Goal: Information Seeking & Learning: Learn about a topic

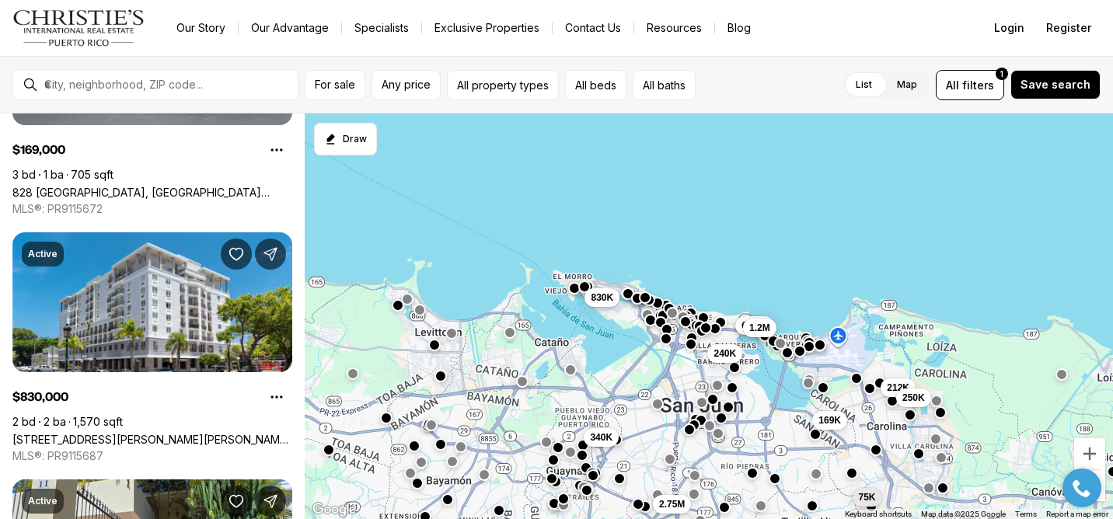
scroll to position [435, 0]
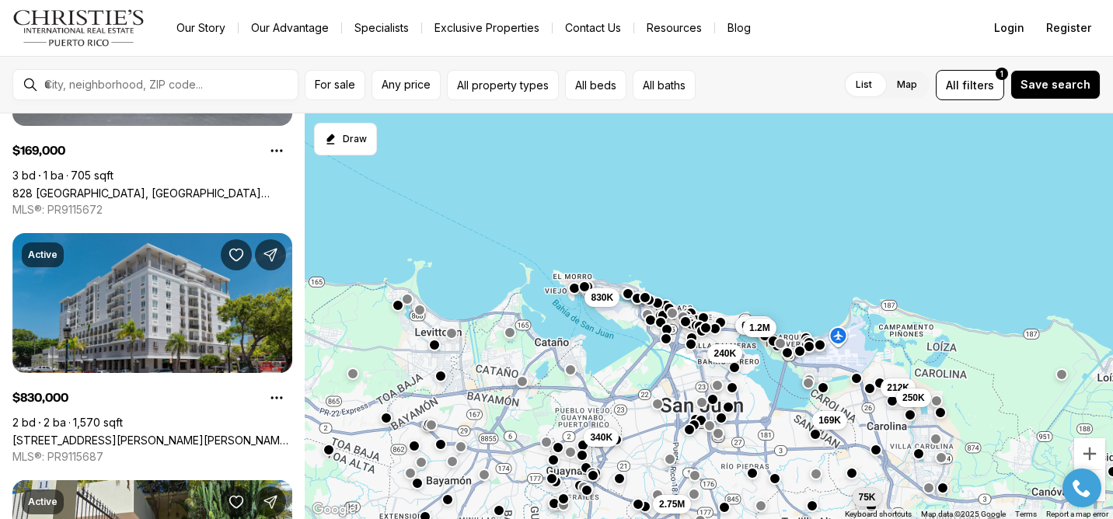
click at [182, 434] on link "[STREET_ADDRESS][PERSON_NAME][PERSON_NAME][PERSON_NAME]" at bounding box center [152, 440] width 280 height 13
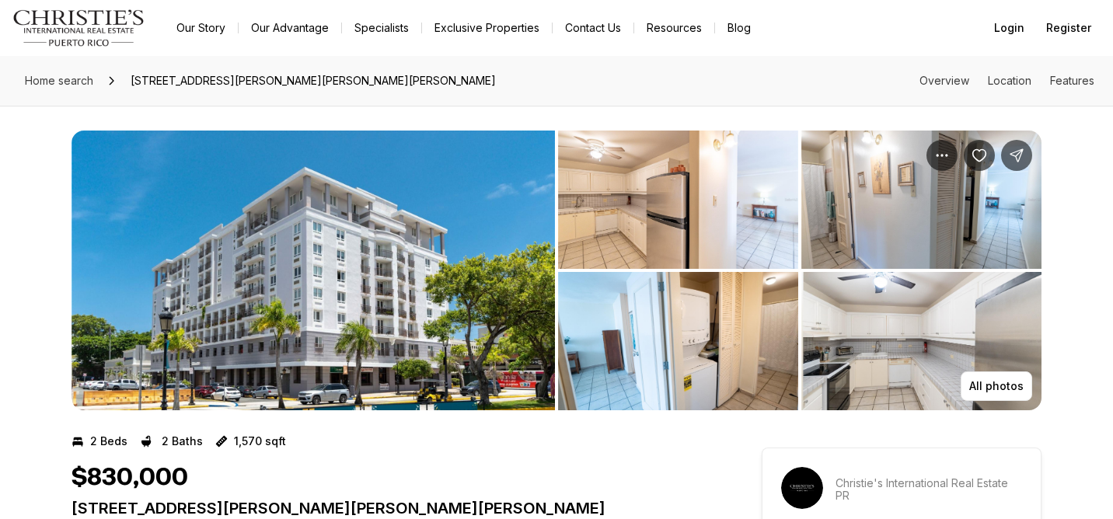
click at [196, 304] on img "View image gallery" at bounding box center [314, 271] width 484 height 280
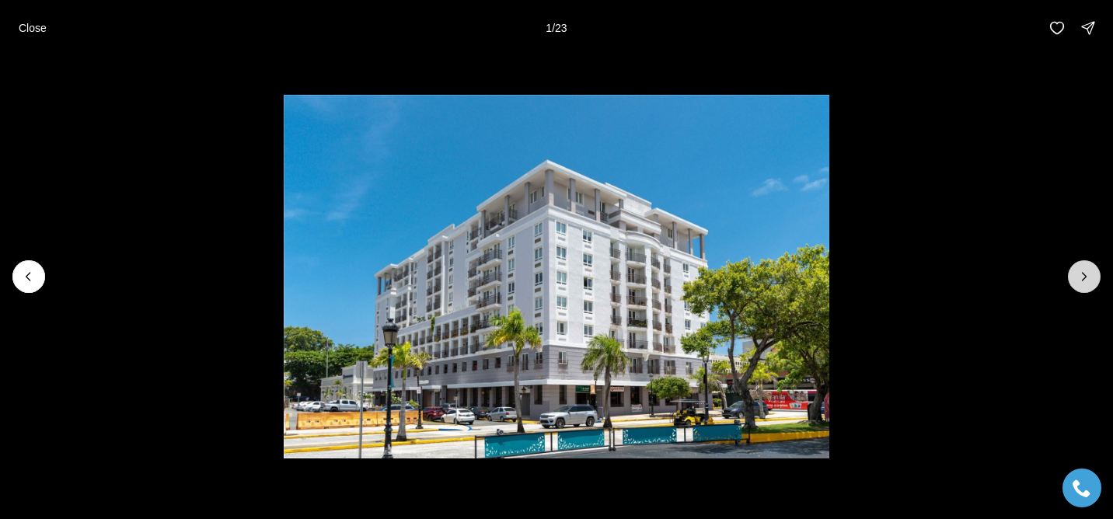
click at [1089, 289] on button "Next slide" at bounding box center [1084, 276] width 33 height 33
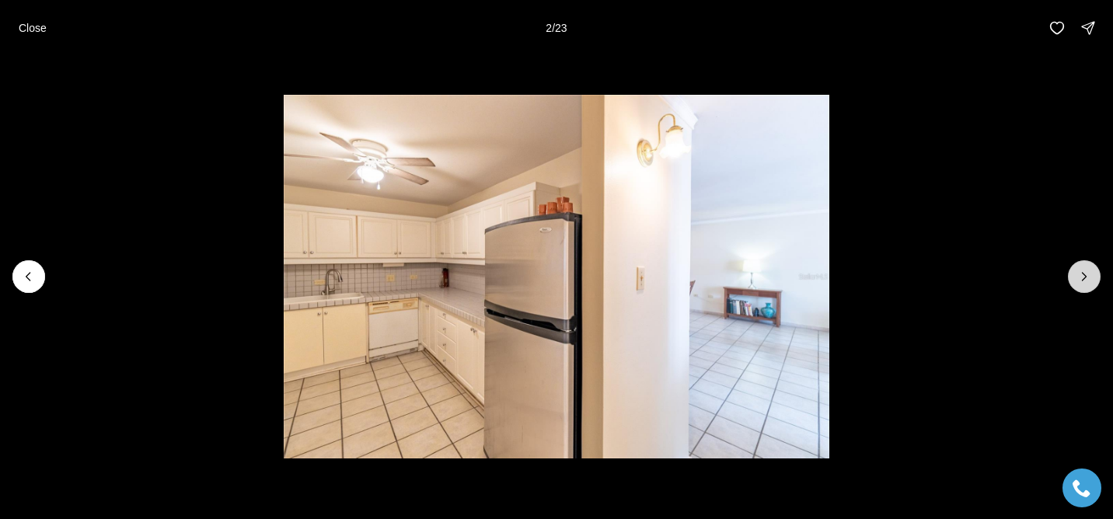
click at [1089, 289] on button "Next slide" at bounding box center [1084, 276] width 33 height 33
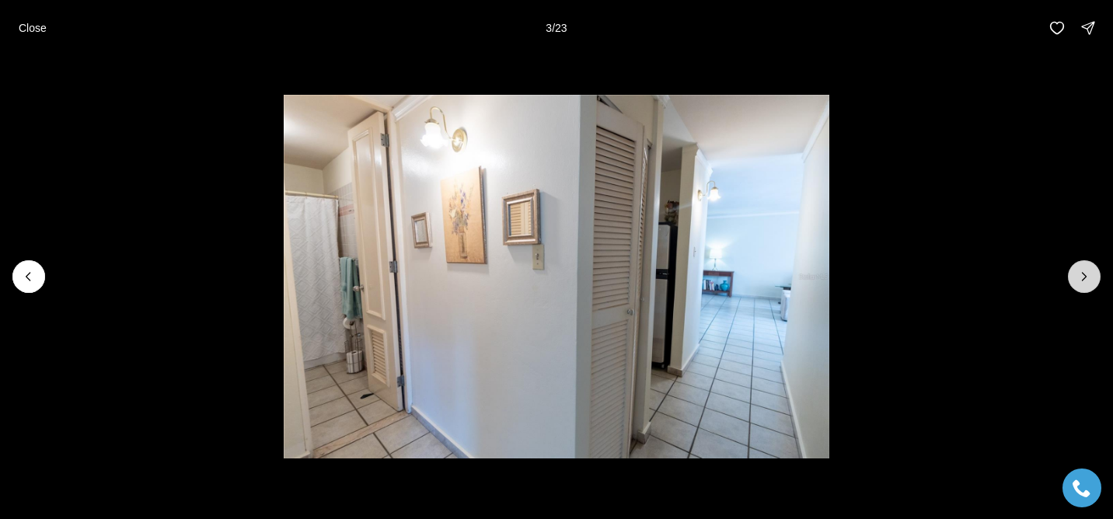
click at [1089, 290] on button "Next slide" at bounding box center [1084, 276] width 33 height 33
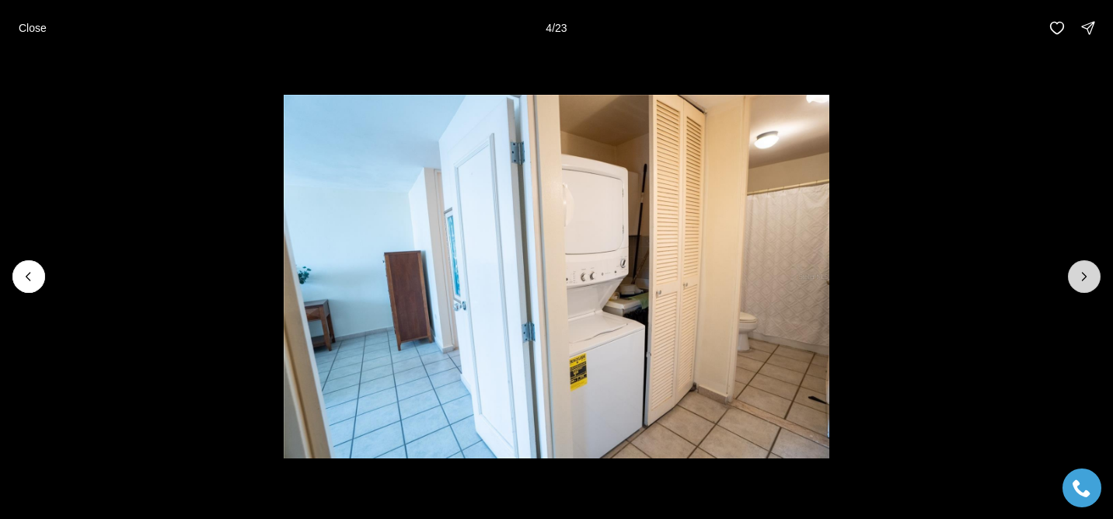
click at [1089, 285] on button "Next slide" at bounding box center [1084, 276] width 33 height 33
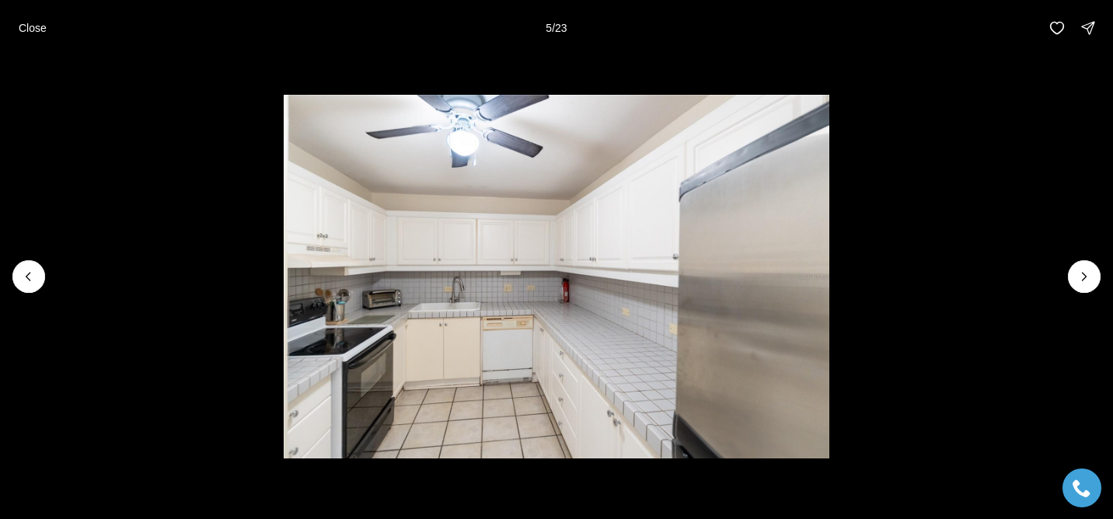
click at [1071, 298] on li "5 of 23" at bounding box center [556, 277] width 1113 height 442
click at [26, 31] on p "Close" at bounding box center [33, 28] width 28 height 12
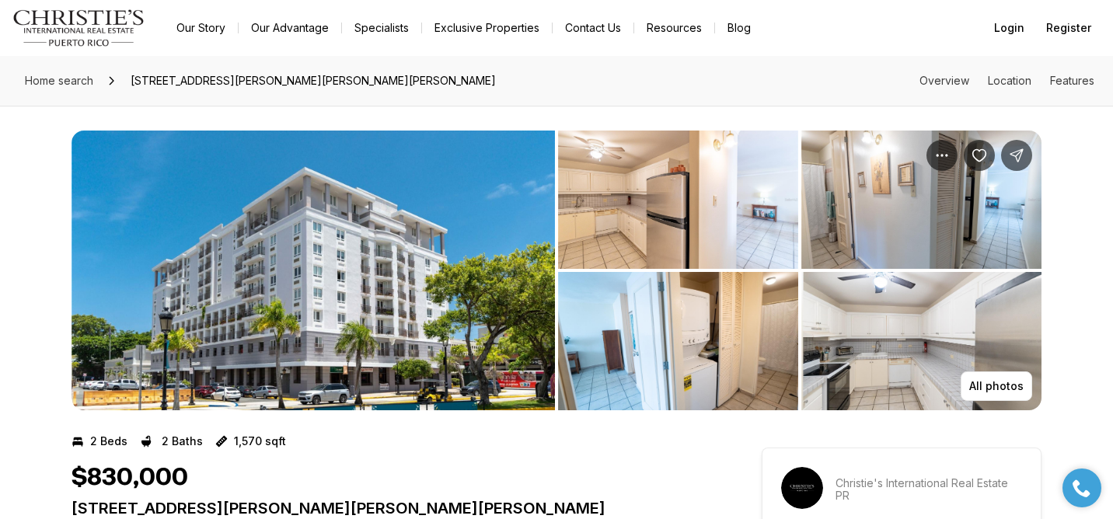
click at [473, 347] on img "View image gallery" at bounding box center [314, 271] width 484 height 280
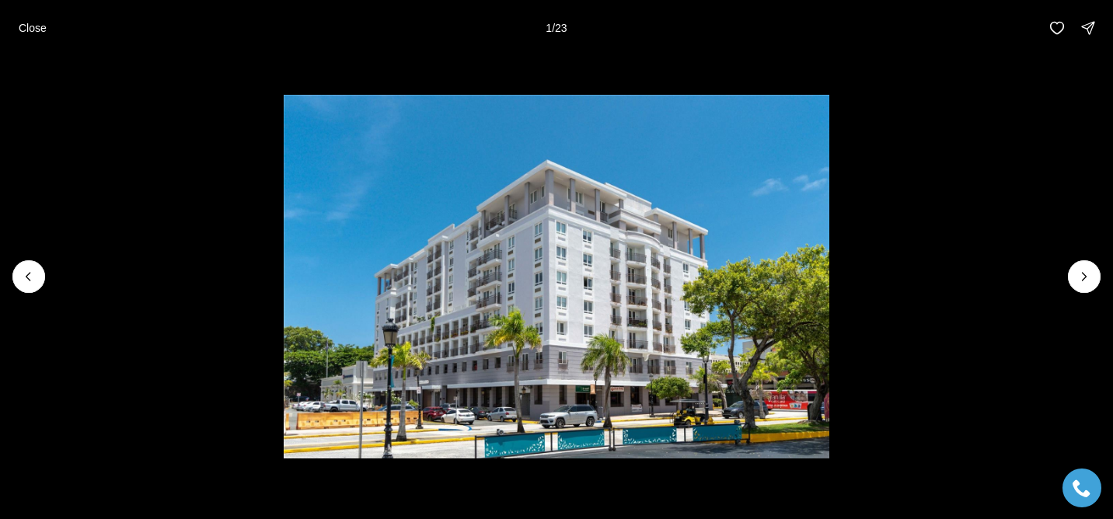
click at [588, 405] on img "1 of 23" at bounding box center [557, 277] width 546 height 364
click at [589, 405] on img "1 of 23" at bounding box center [557, 277] width 546 height 364
click at [1053, 285] on li "1 of 23" at bounding box center [556, 277] width 1113 height 442
click at [1089, 280] on icon "Next slide" at bounding box center [1085, 277] width 16 height 16
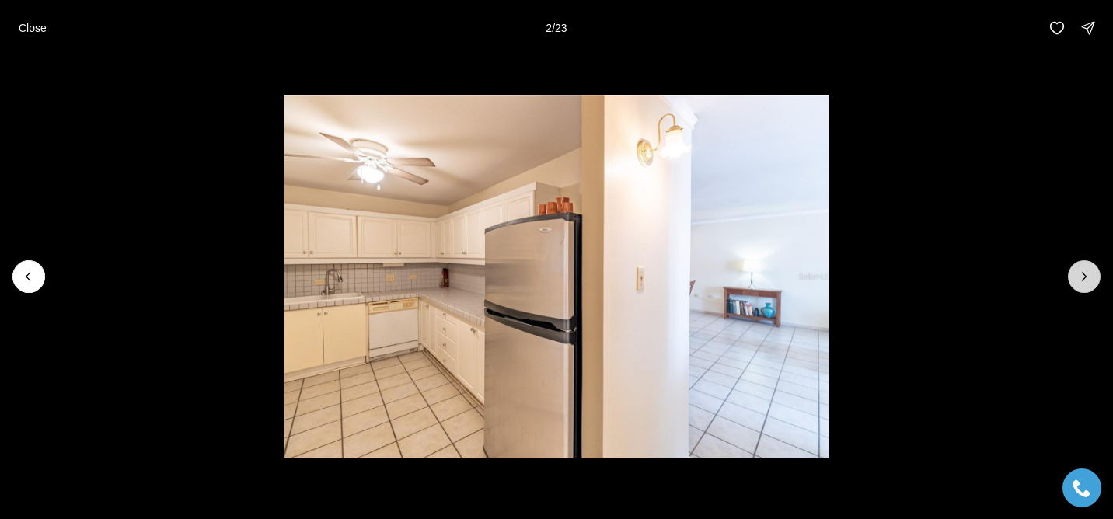
click at [1081, 278] on icon "Next slide" at bounding box center [1085, 277] width 16 height 16
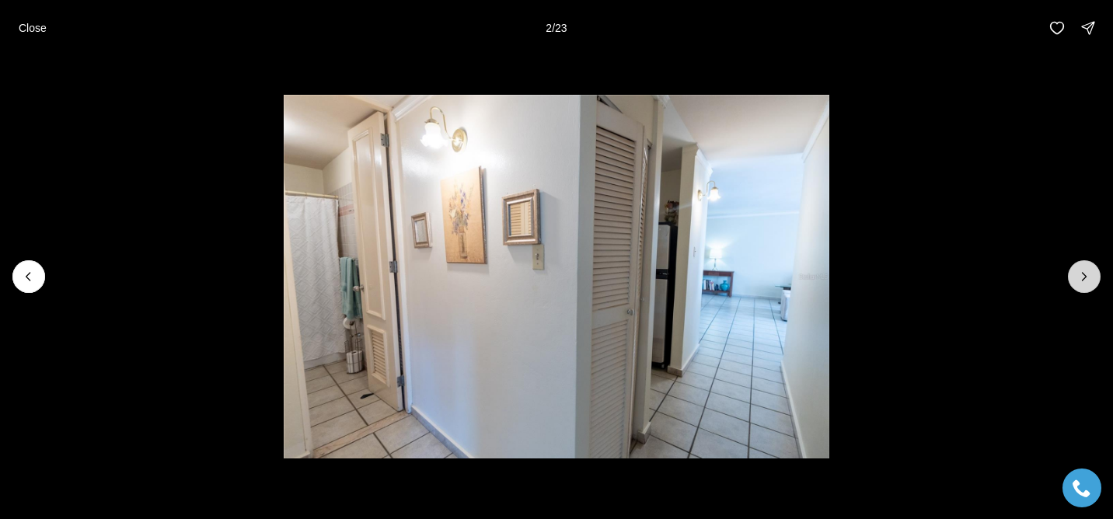
click at [1081, 278] on icon "Next slide" at bounding box center [1085, 277] width 16 height 16
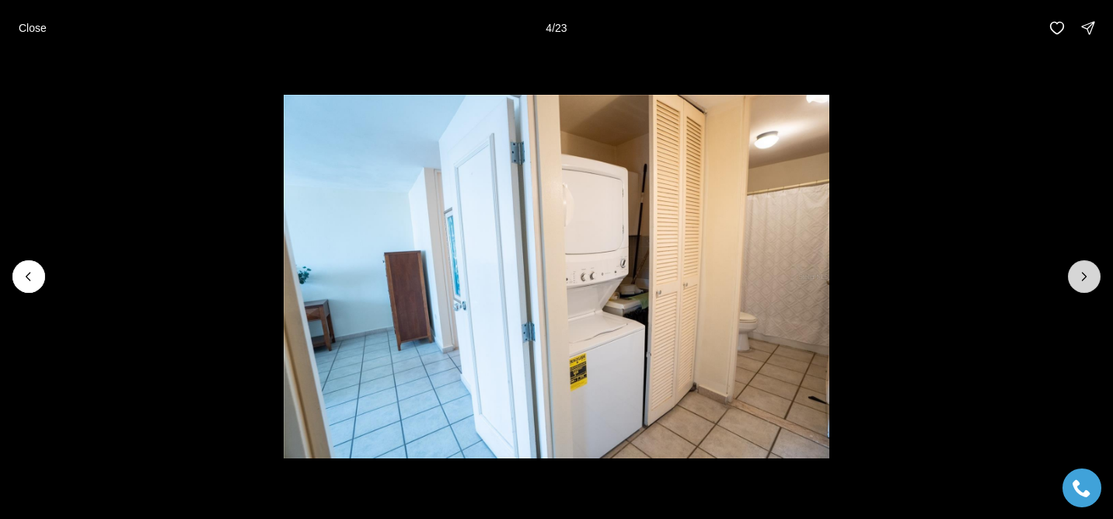
click at [1081, 277] on icon "Next slide" at bounding box center [1085, 277] width 16 height 16
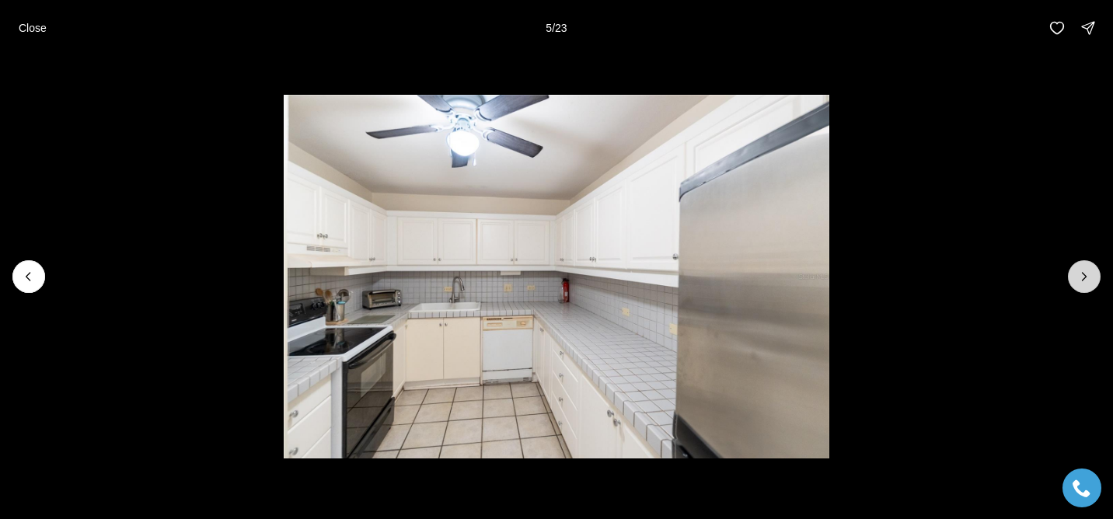
click at [1081, 277] on icon "Next slide" at bounding box center [1085, 277] width 16 height 16
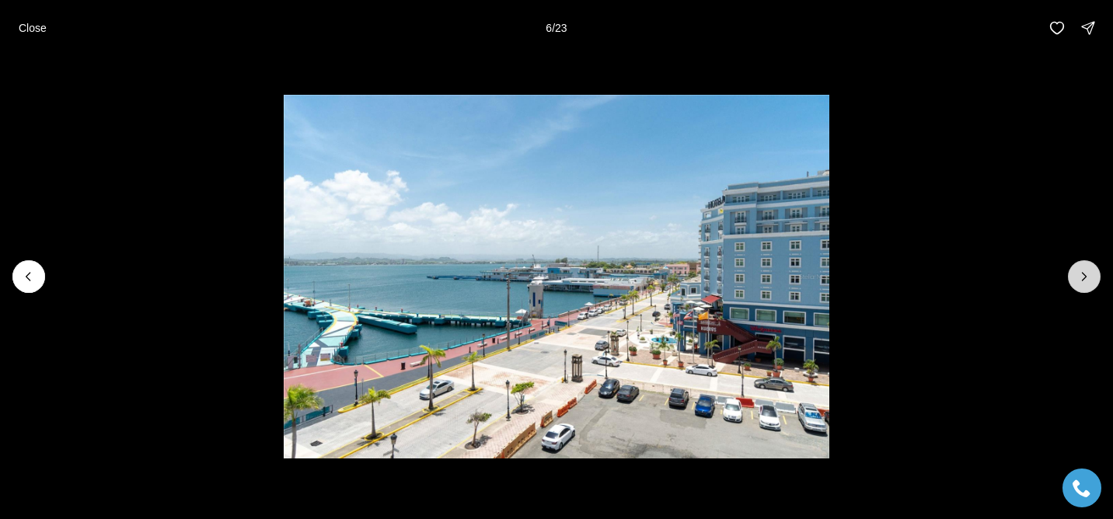
click at [1077, 276] on icon "Next slide" at bounding box center [1085, 277] width 16 height 16
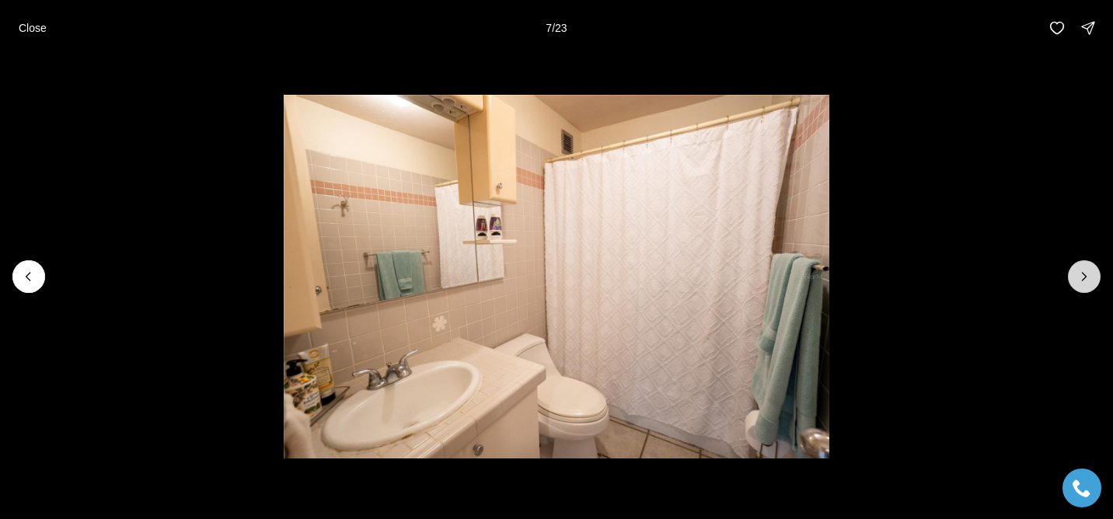
click at [1092, 267] on button "Next slide" at bounding box center [1084, 276] width 33 height 33
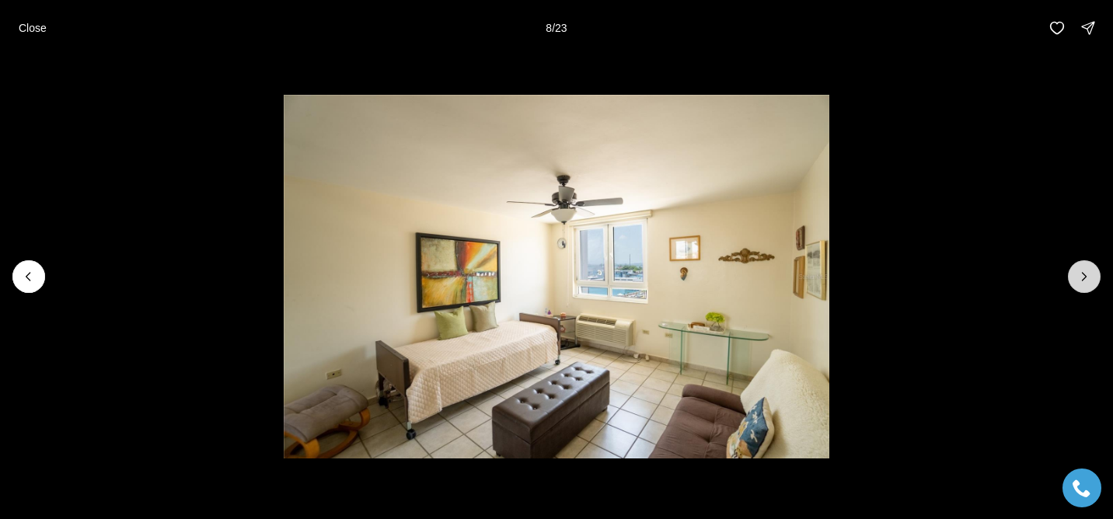
click at [1090, 269] on icon "Next slide" at bounding box center [1085, 277] width 16 height 16
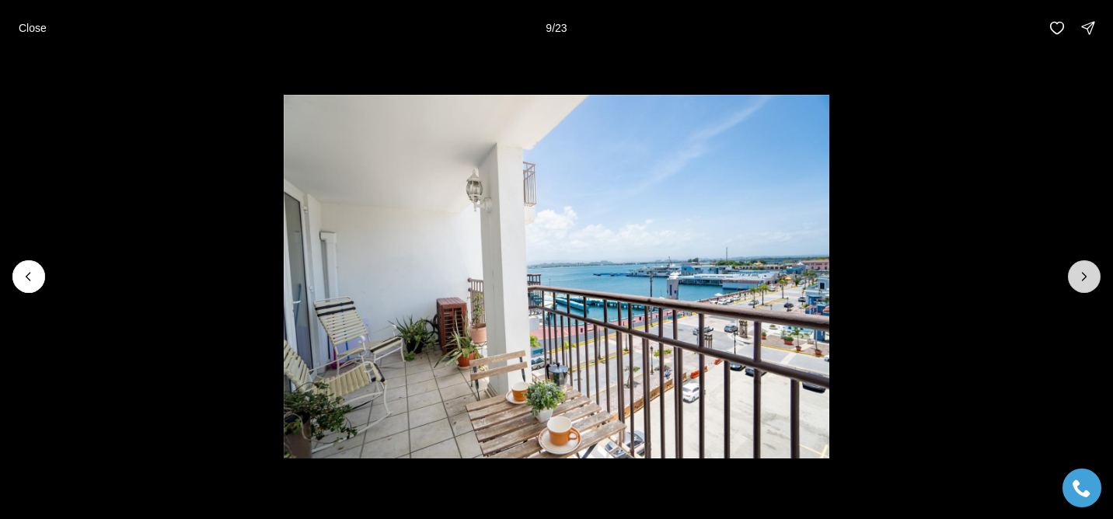
click at [1090, 269] on icon "Next slide" at bounding box center [1085, 277] width 16 height 16
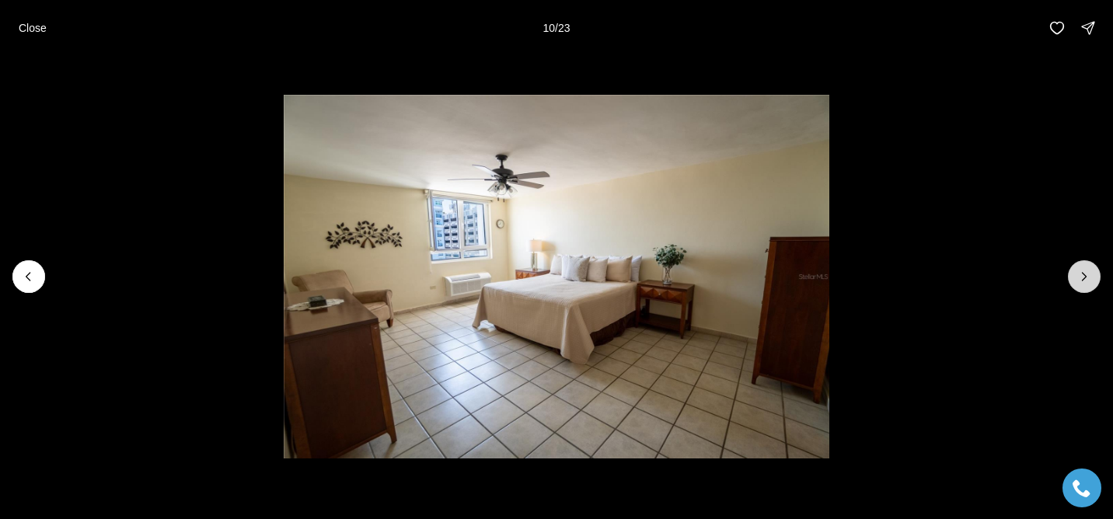
click at [1090, 268] on button "Next slide" at bounding box center [1084, 276] width 33 height 33
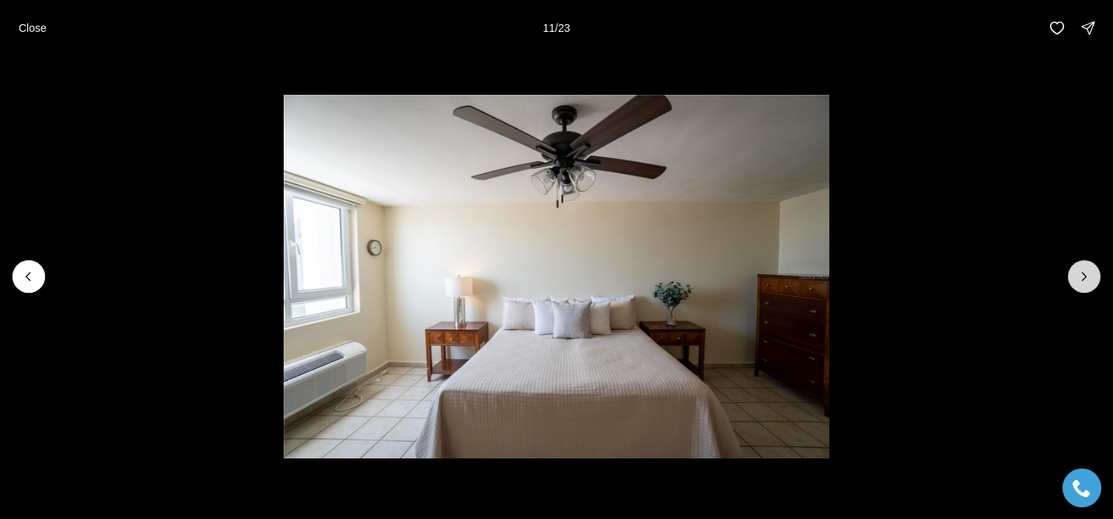
click at [1089, 268] on button "Next slide" at bounding box center [1084, 276] width 33 height 33
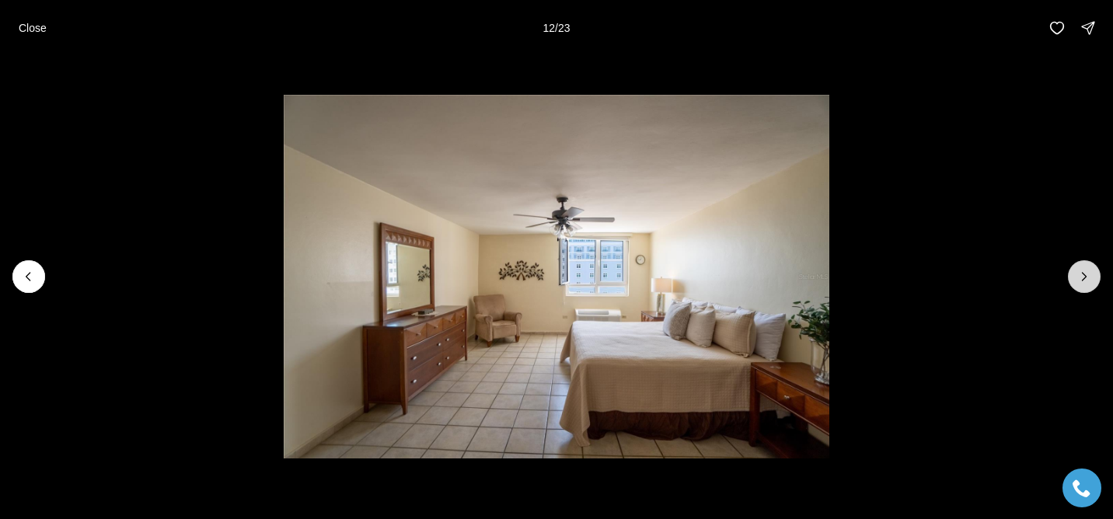
click at [1089, 268] on button "Next slide" at bounding box center [1084, 276] width 33 height 33
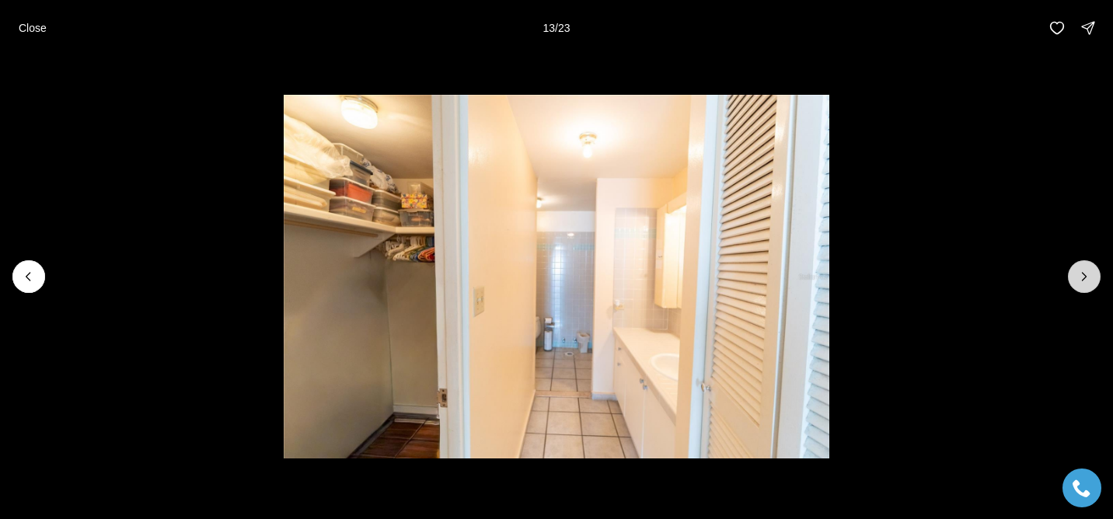
click at [1089, 268] on button "Next slide" at bounding box center [1084, 276] width 33 height 33
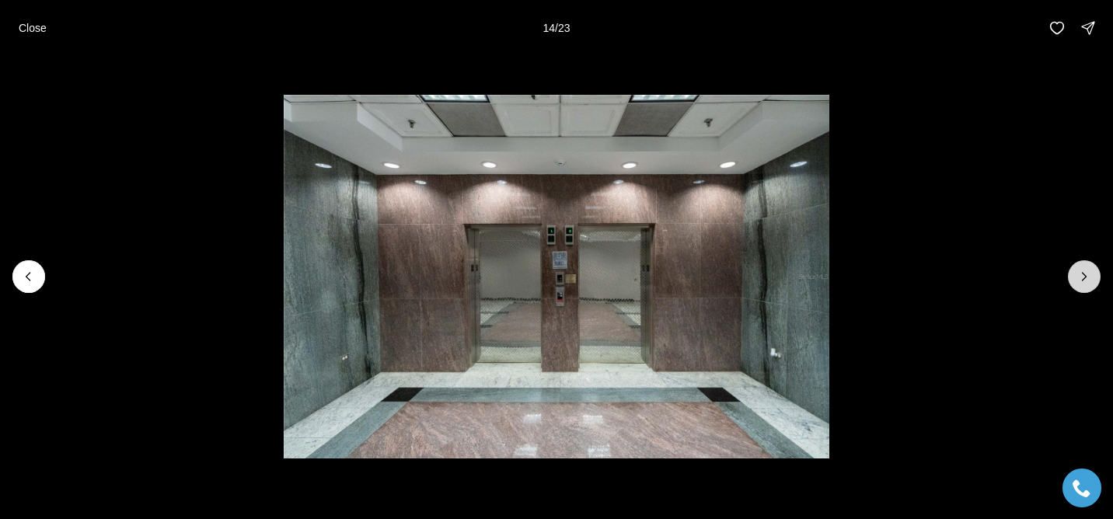
click at [1089, 268] on button "Next slide" at bounding box center [1084, 276] width 33 height 33
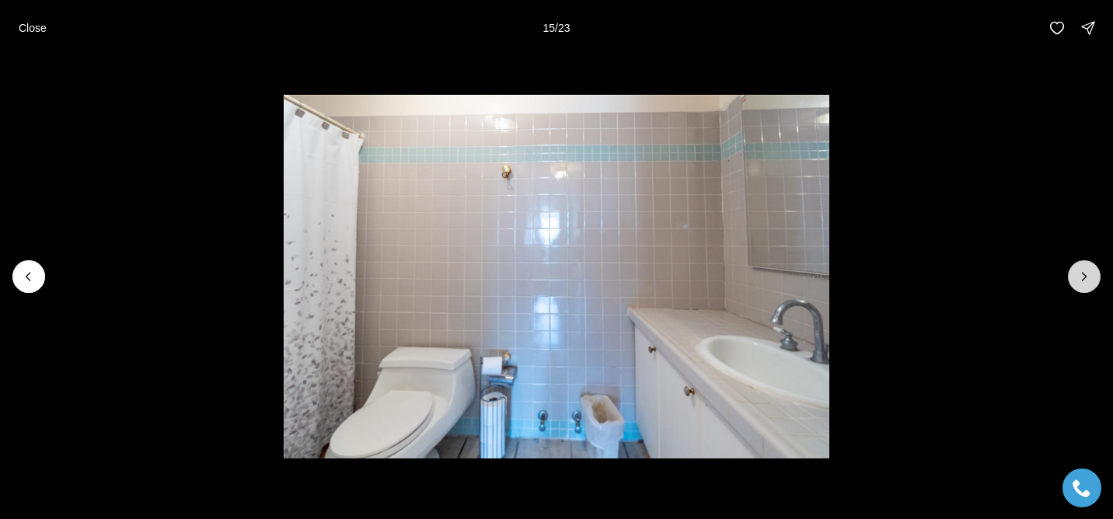
click at [1089, 268] on button "Next slide" at bounding box center [1084, 276] width 33 height 33
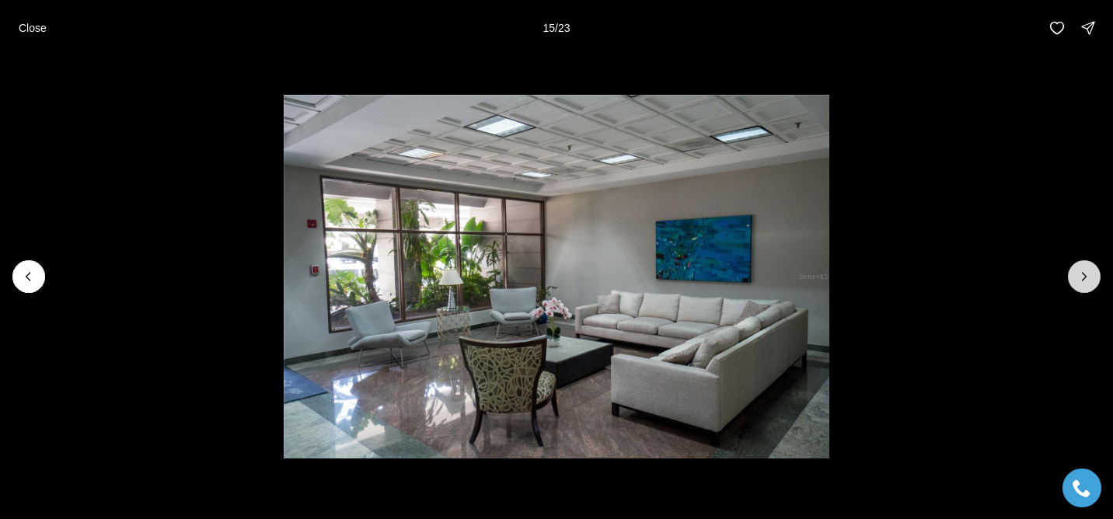
click at [1089, 268] on button "Next slide" at bounding box center [1084, 276] width 33 height 33
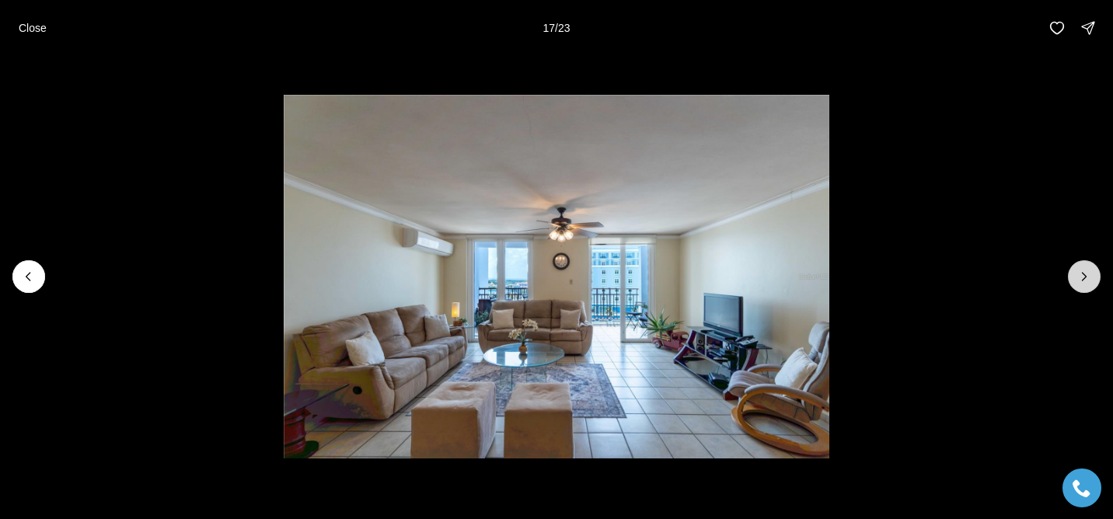
click at [1089, 268] on button "Next slide" at bounding box center [1084, 276] width 33 height 33
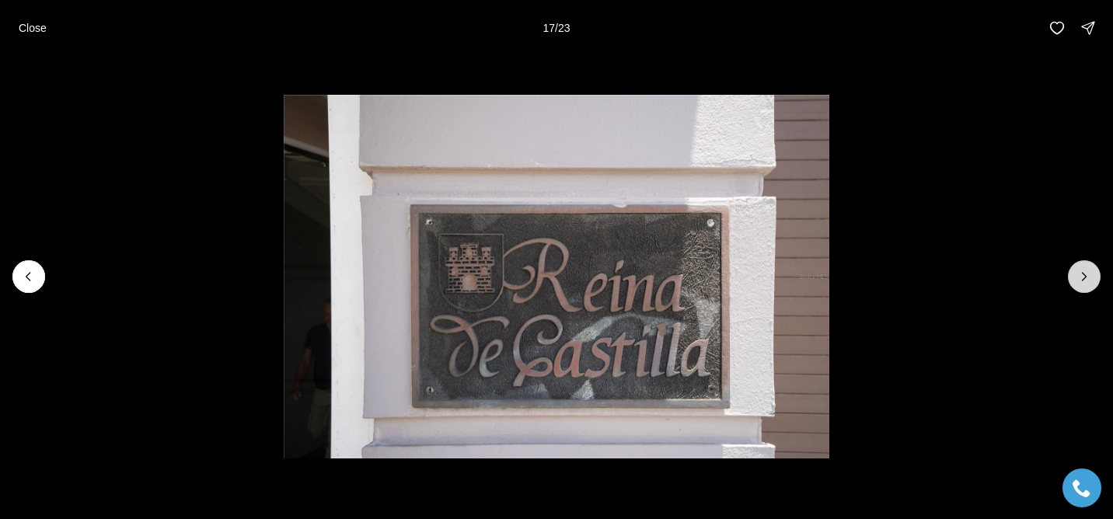
click at [1089, 268] on button "Next slide" at bounding box center [1084, 276] width 33 height 33
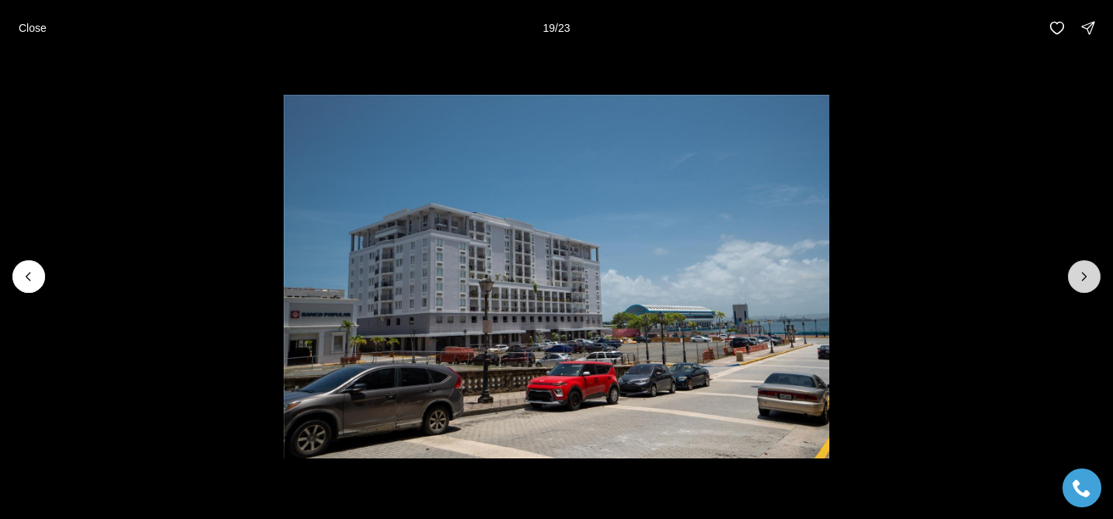
click at [1089, 268] on button "Next slide" at bounding box center [1084, 276] width 33 height 33
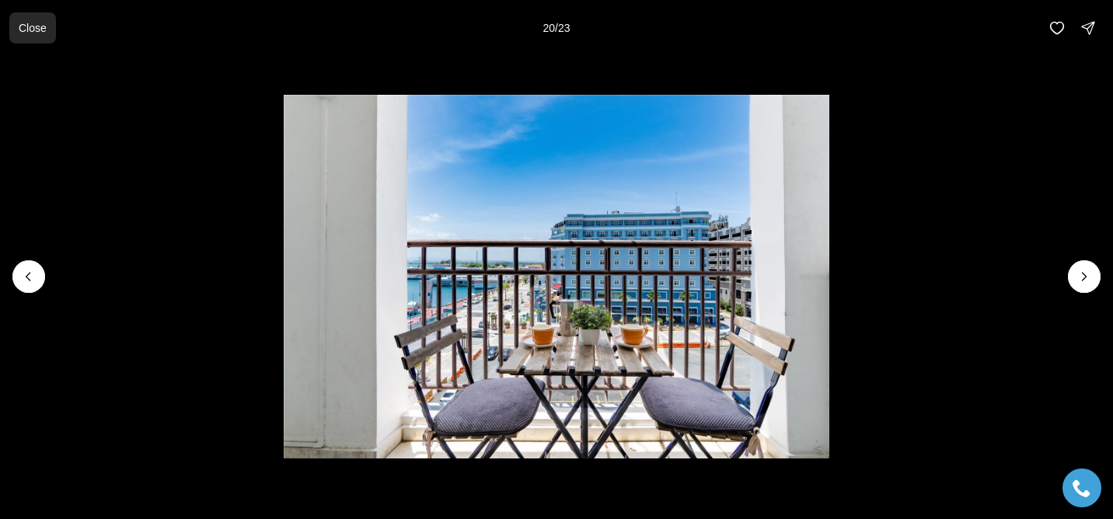
click at [30, 37] on button "Close" at bounding box center [32, 27] width 47 height 31
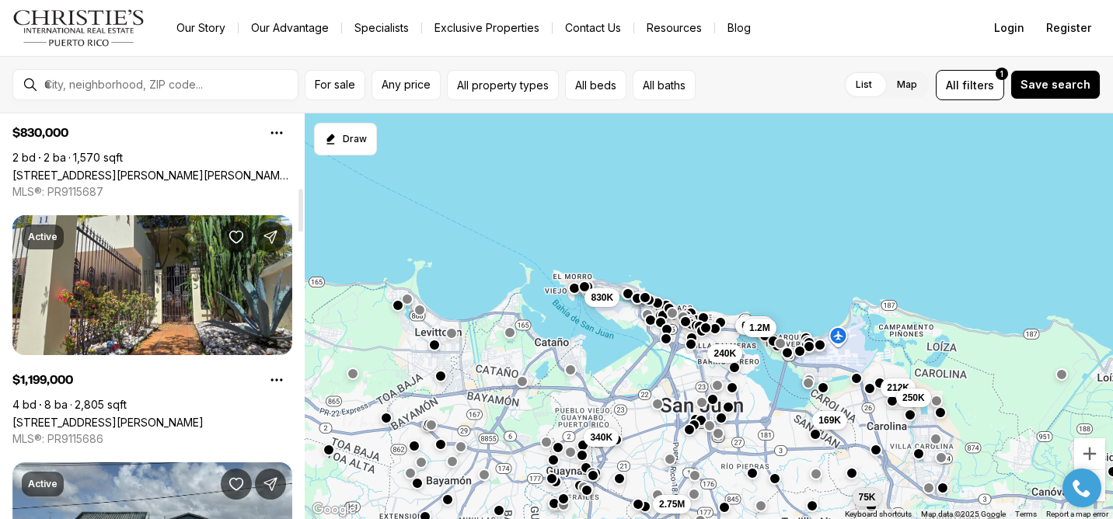
scroll to position [702, 0]
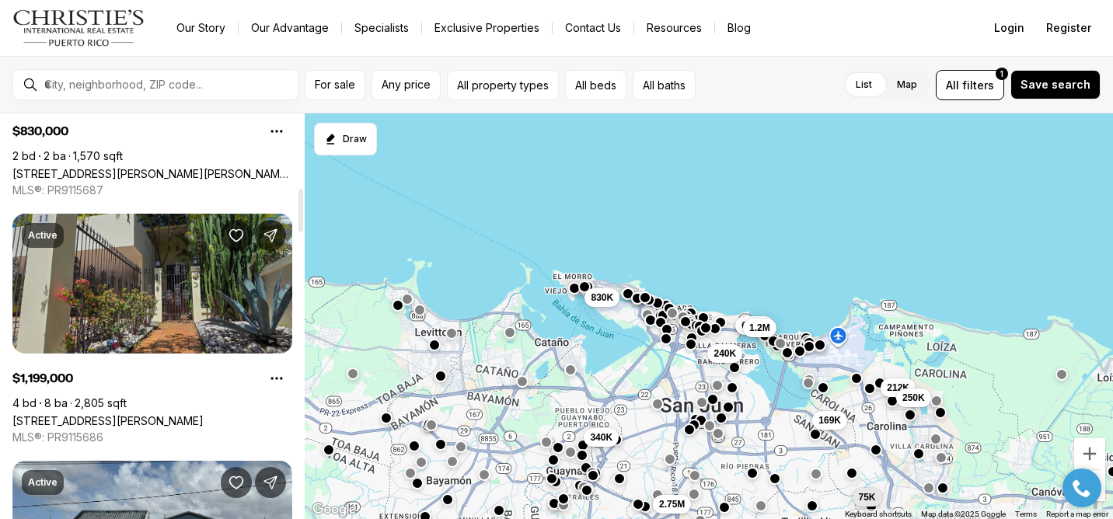
click at [103, 414] on link "11 BUCARE, SAN JUAN PR, 00913" at bounding box center [107, 420] width 191 height 13
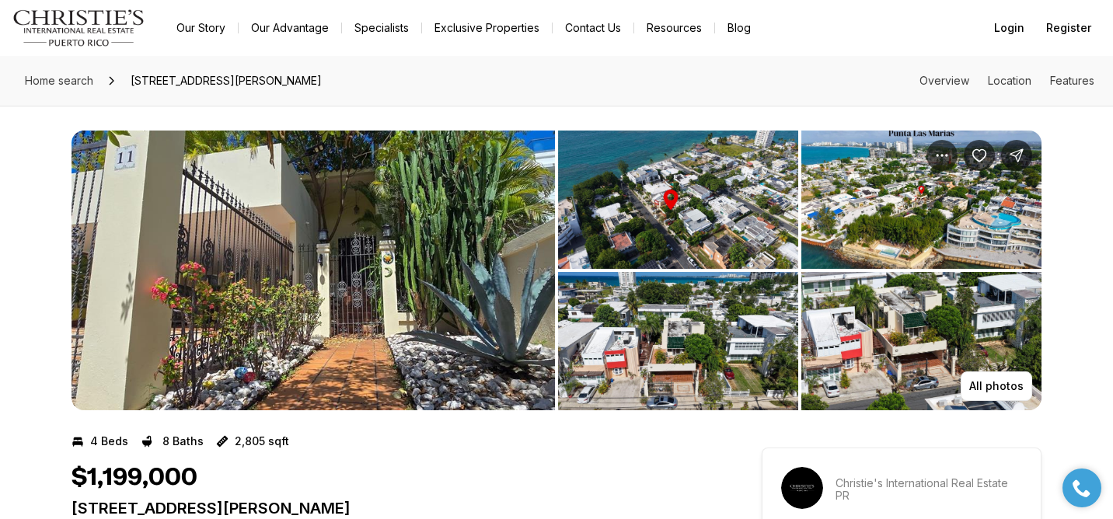
click at [346, 261] on img "View image gallery" at bounding box center [314, 271] width 484 height 280
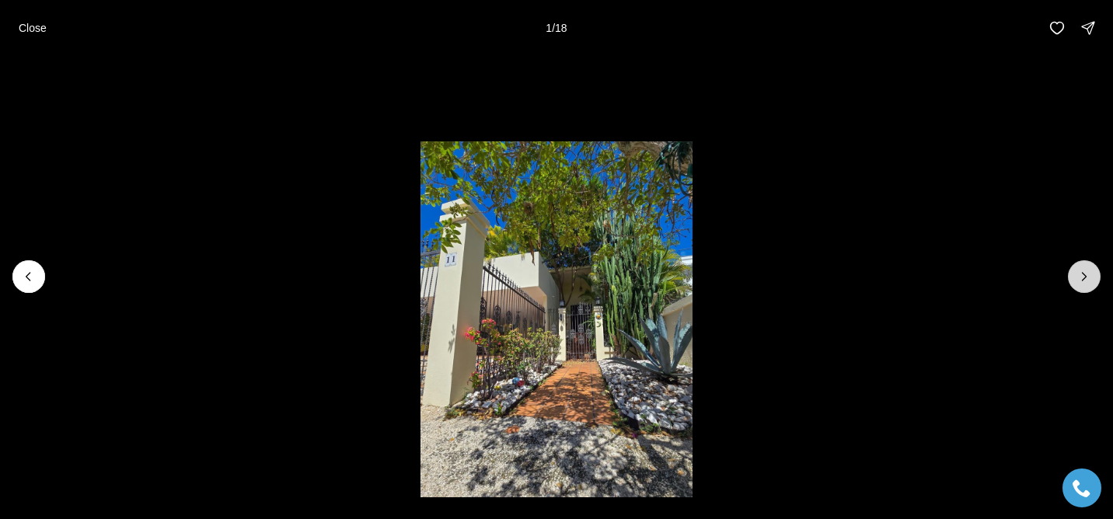
click at [1077, 271] on icon "Next slide" at bounding box center [1085, 277] width 16 height 16
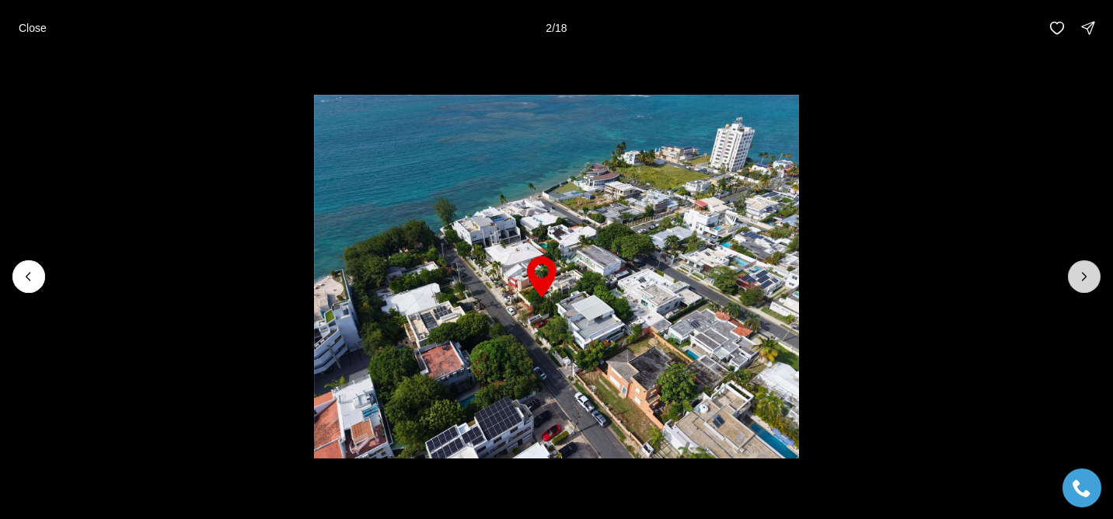
click at [1077, 271] on icon "Next slide" at bounding box center [1085, 277] width 16 height 16
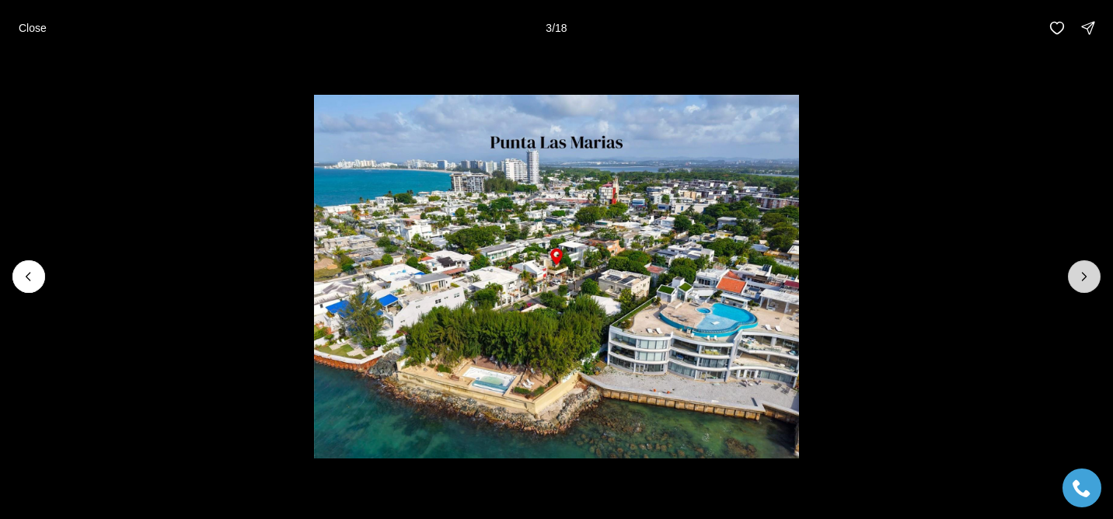
click at [1077, 271] on icon "Next slide" at bounding box center [1085, 277] width 16 height 16
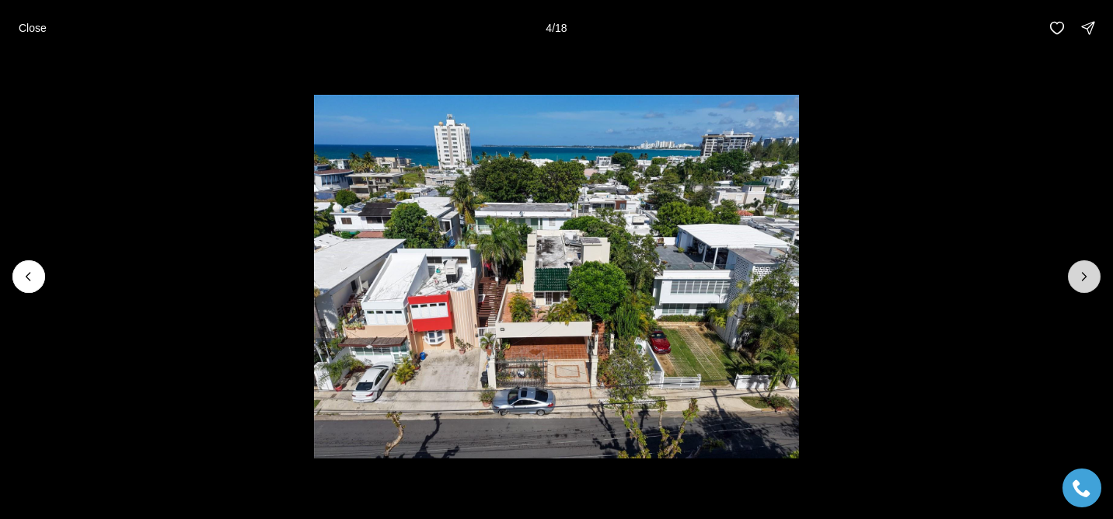
click at [1077, 271] on icon "Next slide" at bounding box center [1085, 277] width 16 height 16
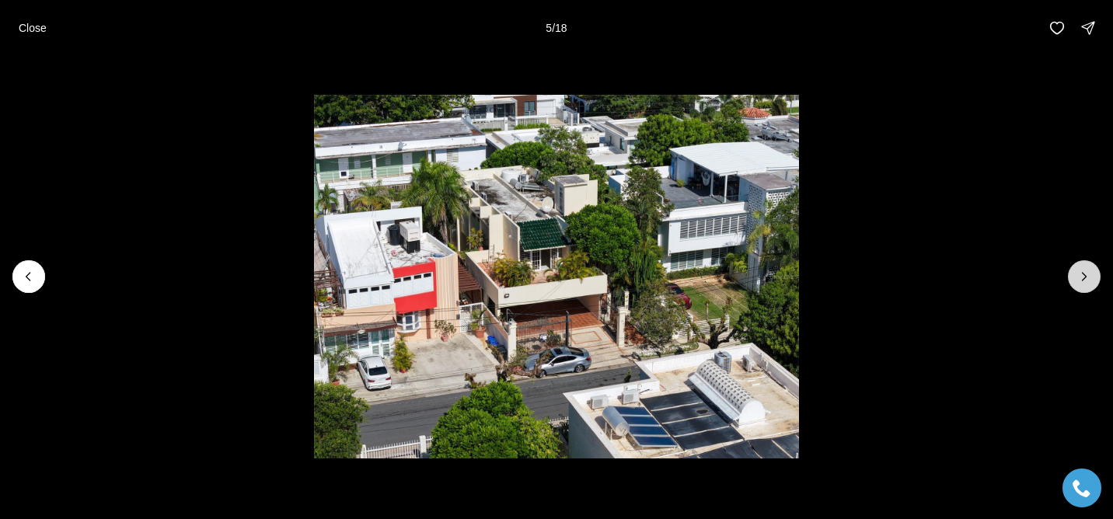
click at [1077, 271] on icon "Next slide" at bounding box center [1085, 277] width 16 height 16
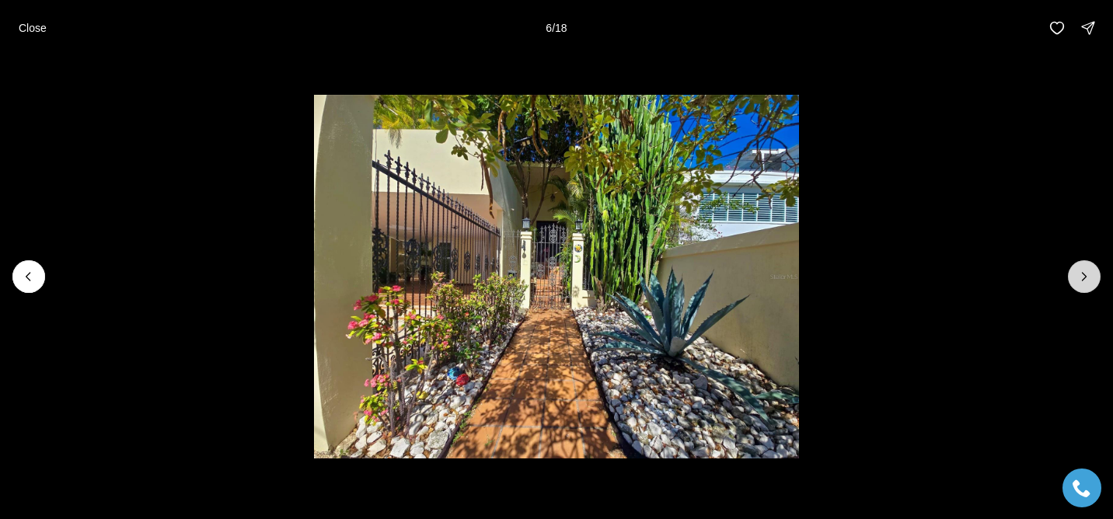
click at [1077, 271] on icon "Next slide" at bounding box center [1085, 277] width 16 height 16
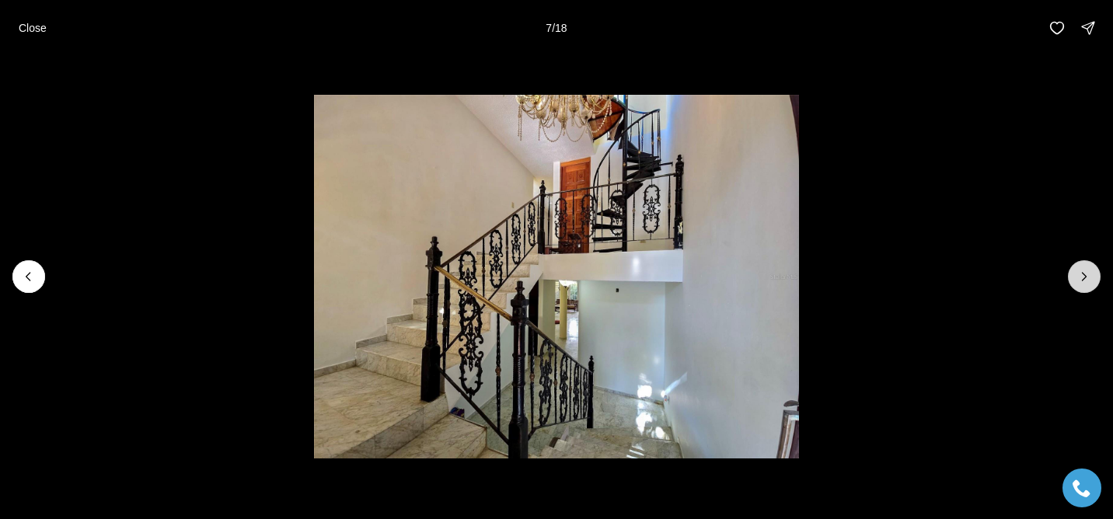
click at [1077, 271] on icon "Next slide" at bounding box center [1085, 277] width 16 height 16
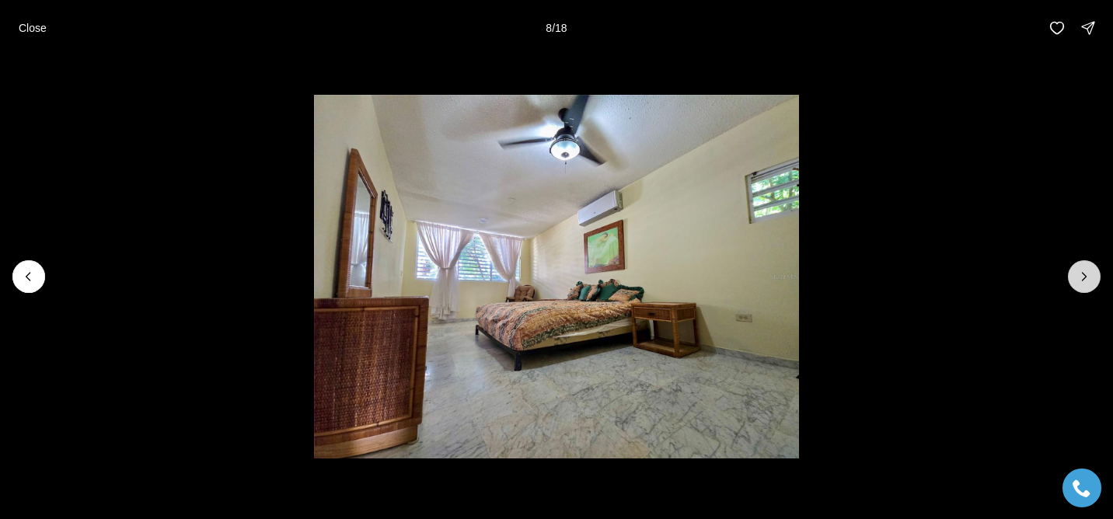
click at [1077, 271] on icon "Next slide" at bounding box center [1085, 277] width 16 height 16
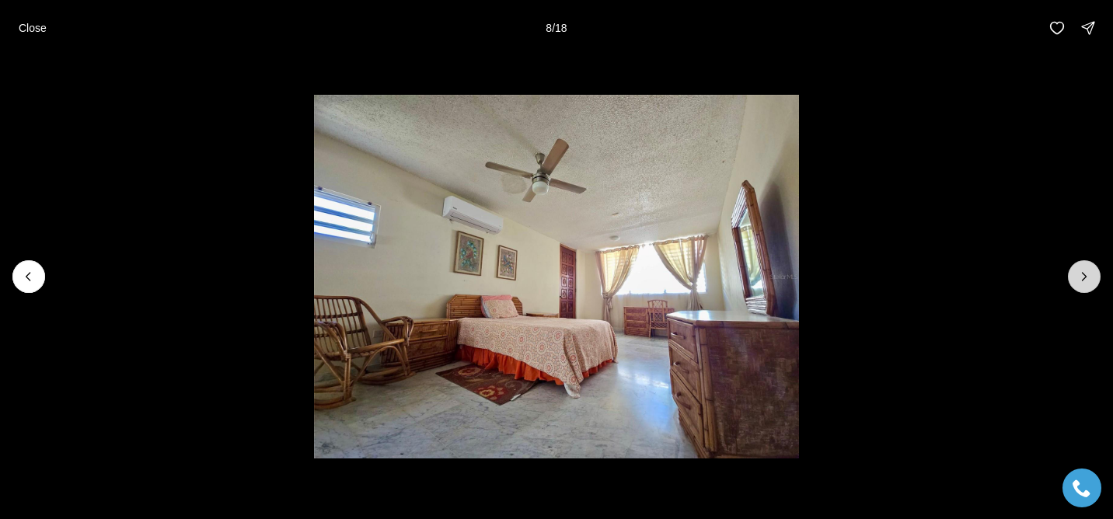
click at [1077, 271] on icon "Next slide" at bounding box center [1085, 277] width 16 height 16
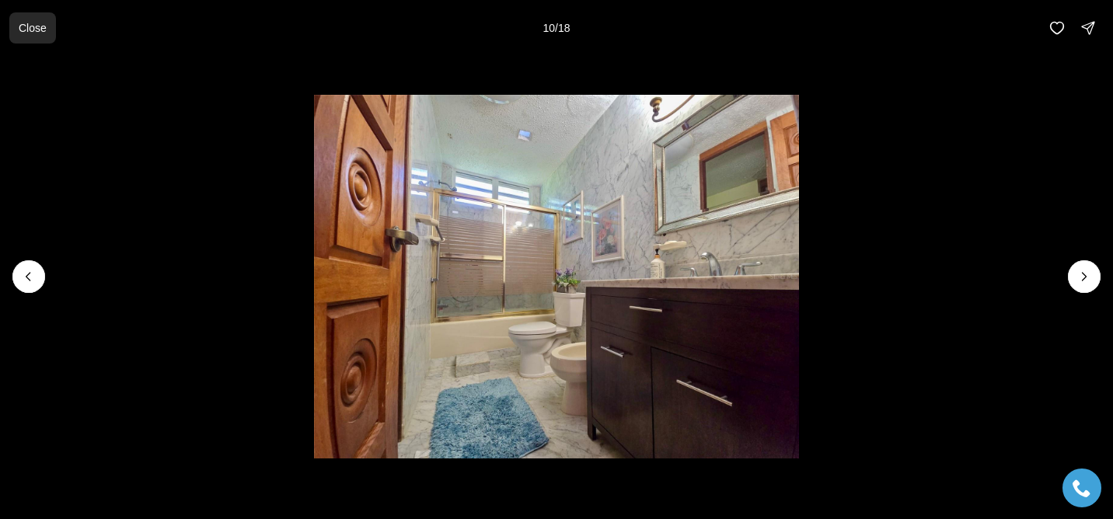
click at [23, 23] on p "Close" at bounding box center [33, 28] width 28 height 12
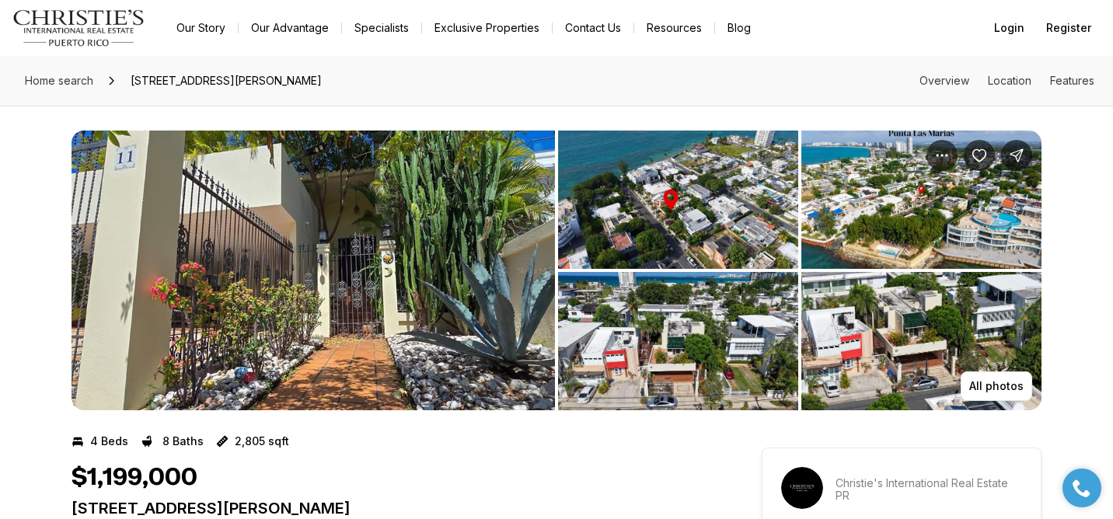
click at [55, 25] on img "Main navigation" at bounding box center [78, 27] width 133 height 37
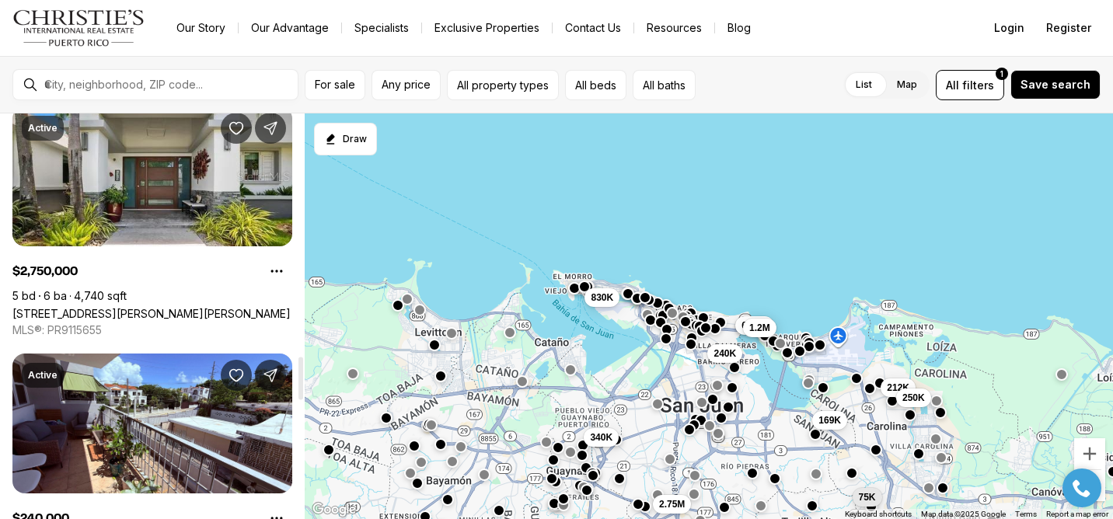
scroll to position [2290, 0]
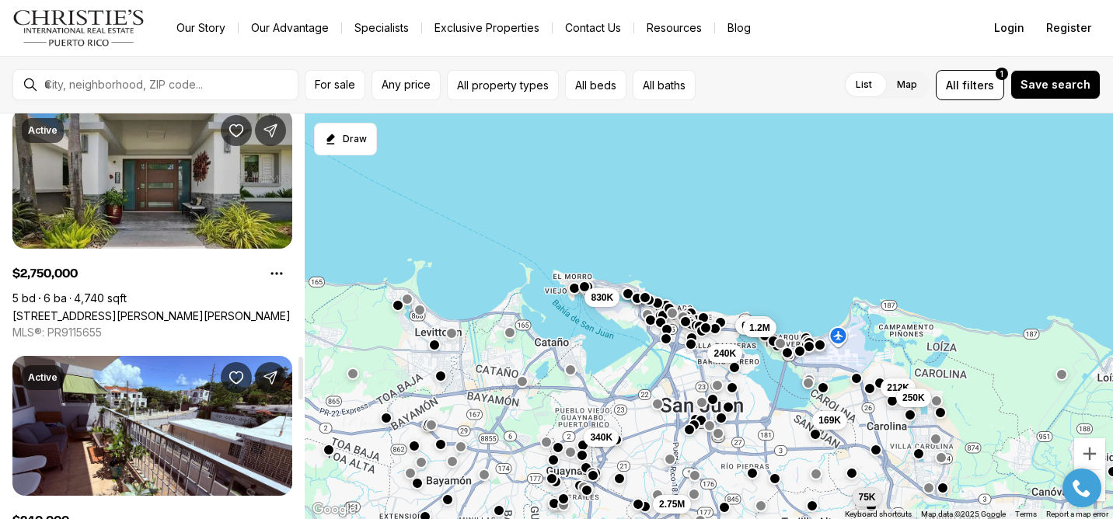
click at [148, 309] on link "[STREET_ADDRESS][PERSON_NAME][PERSON_NAME]" at bounding box center [151, 315] width 278 height 13
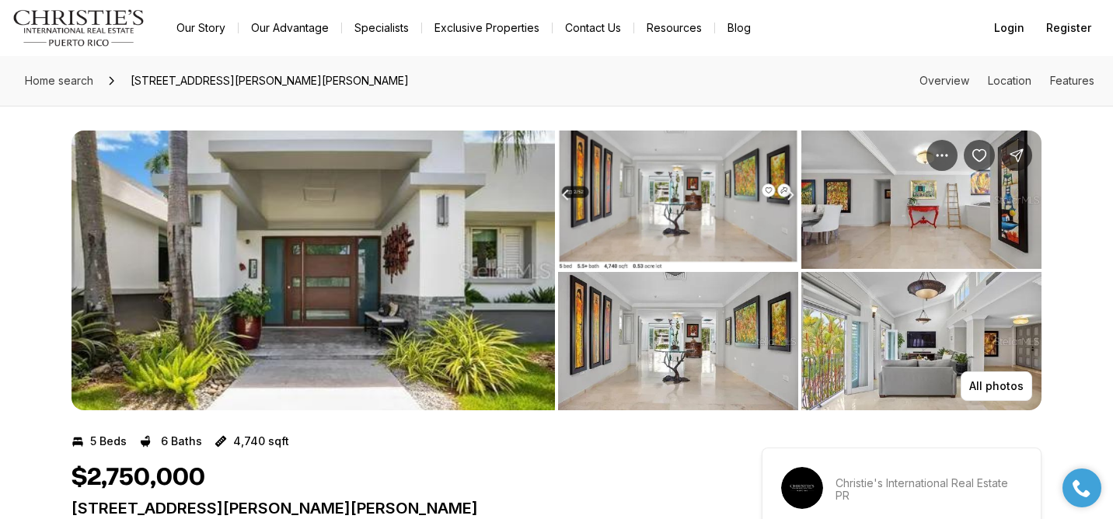
click at [290, 272] on img "View image gallery" at bounding box center [314, 271] width 484 height 280
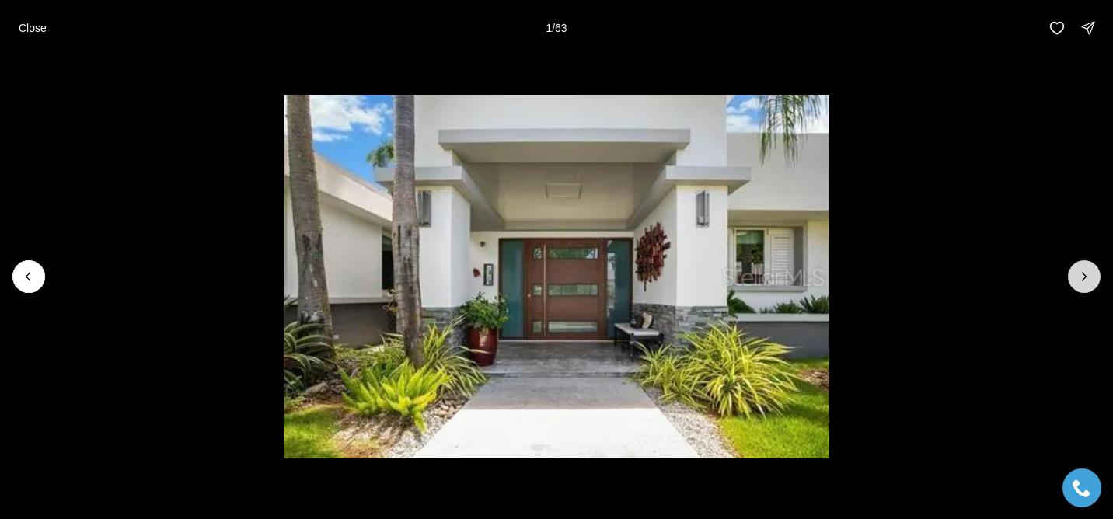
click at [1099, 282] on button "Next slide" at bounding box center [1084, 276] width 33 height 33
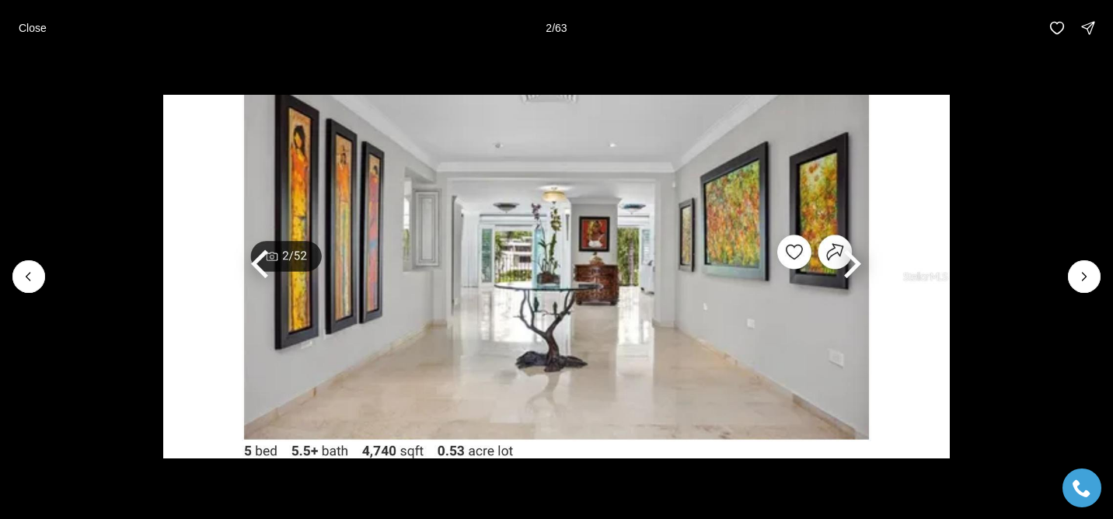
click at [1061, 273] on li "2 of 63" at bounding box center [556, 277] width 1113 height 442
click at [1081, 278] on icon "Next slide" at bounding box center [1085, 277] width 16 height 16
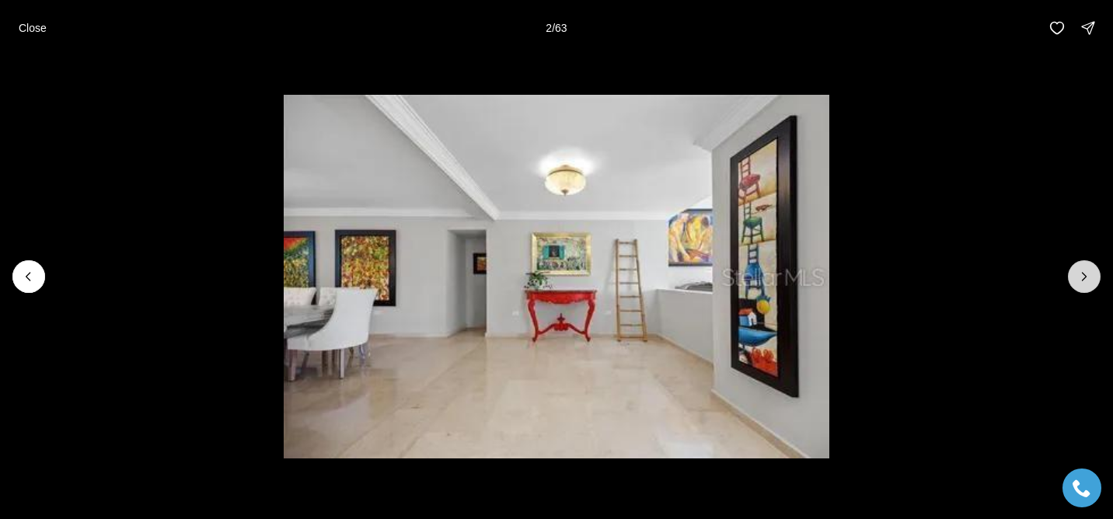
click at [1081, 278] on icon "Next slide" at bounding box center [1085, 277] width 16 height 16
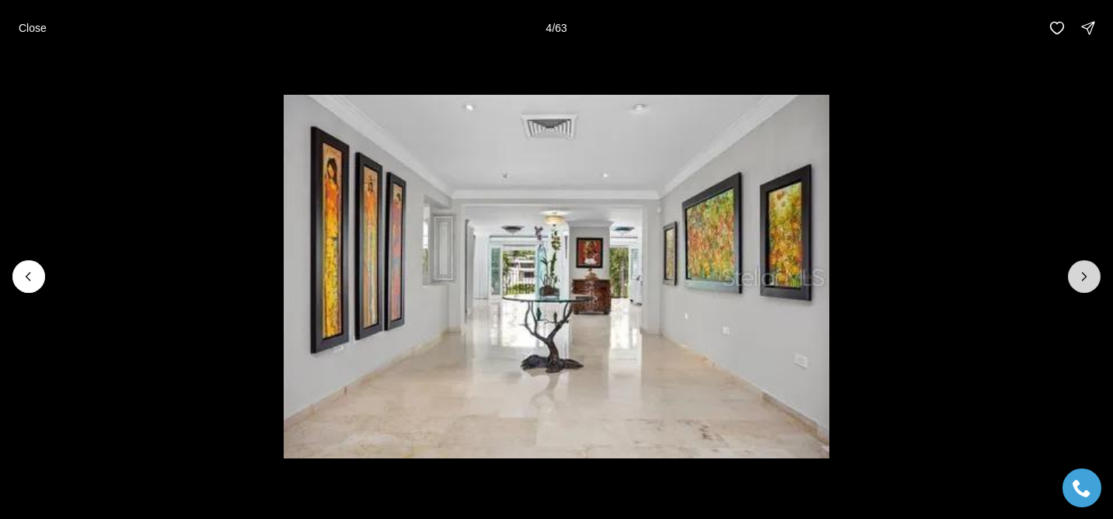
click at [1081, 278] on icon "Next slide" at bounding box center [1085, 277] width 16 height 16
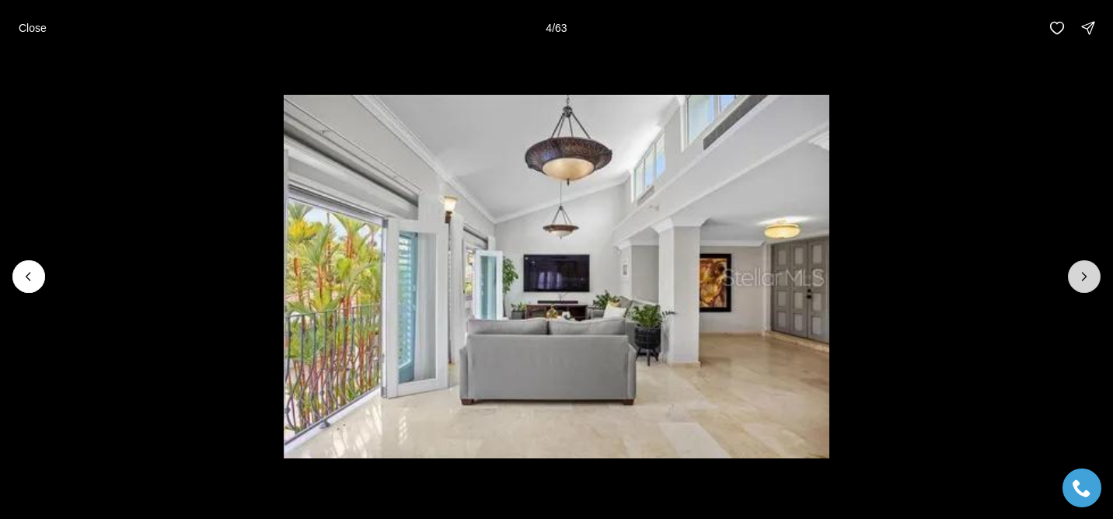
click at [1081, 278] on icon "Next slide" at bounding box center [1085, 277] width 16 height 16
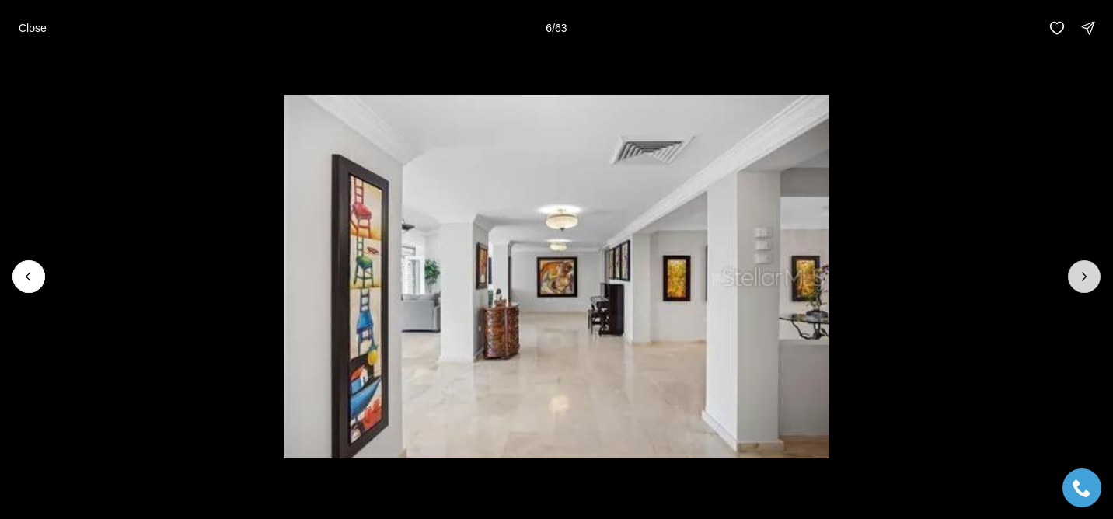
click at [1081, 278] on icon "Next slide" at bounding box center [1085, 277] width 16 height 16
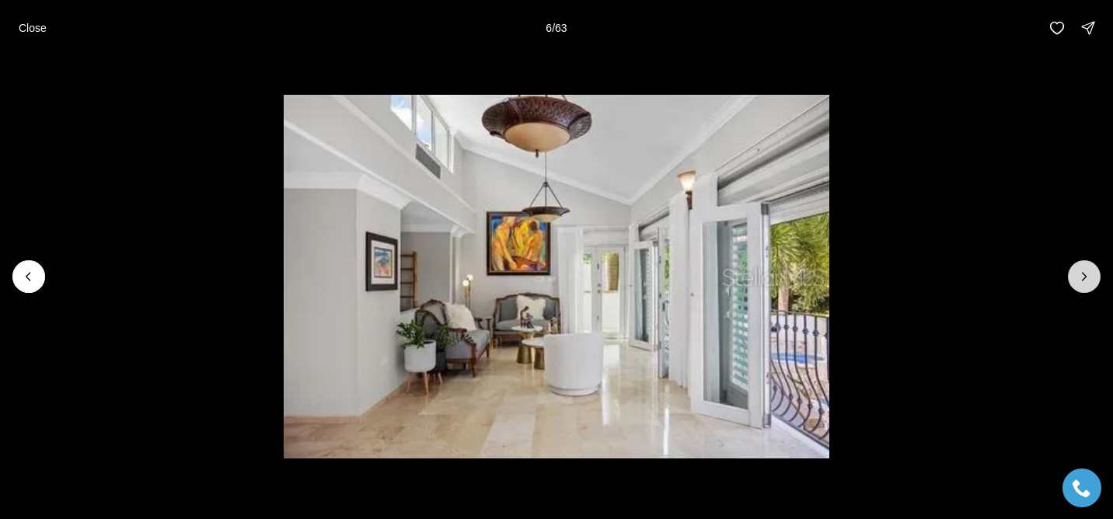
click at [1081, 278] on icon "Next slide" at bounding box center [1085, 277] width 16 height 16
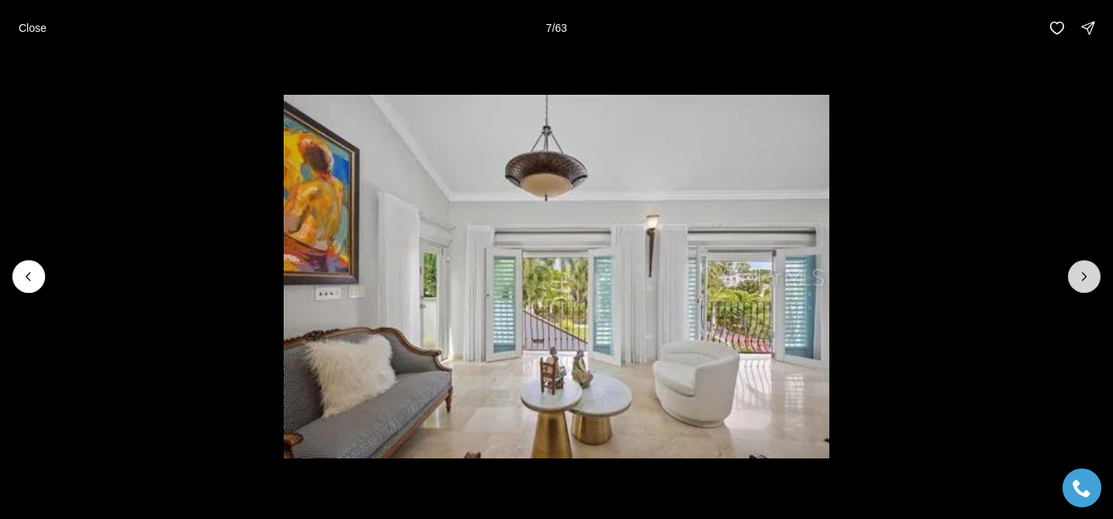
click at [1081, 278] on icon "Next slide" at bounding box center [1085, 277] width 16 height 16
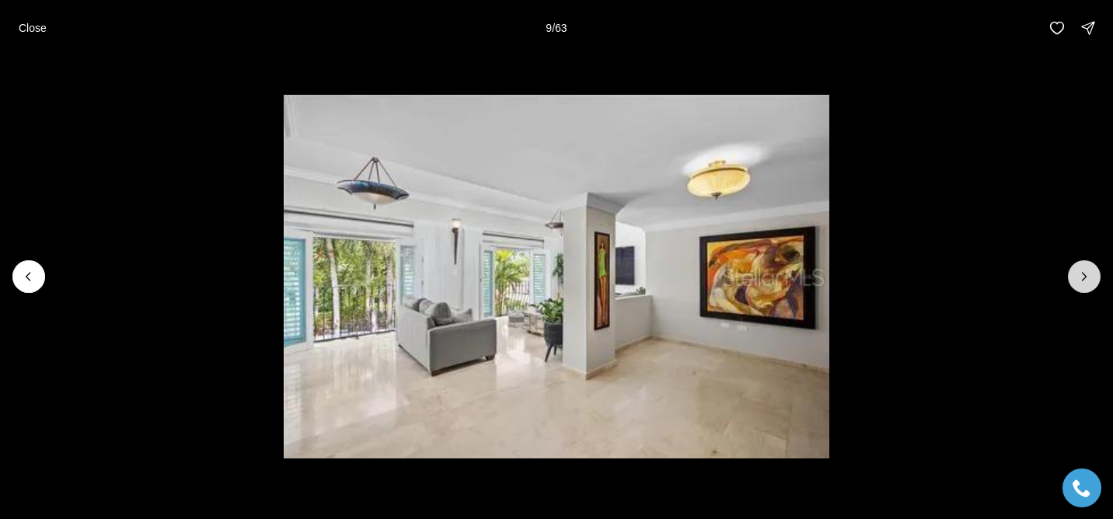
click at [1081, 278] on icon "Next slide" at bounding box center [1085, 277] width 16 height 16
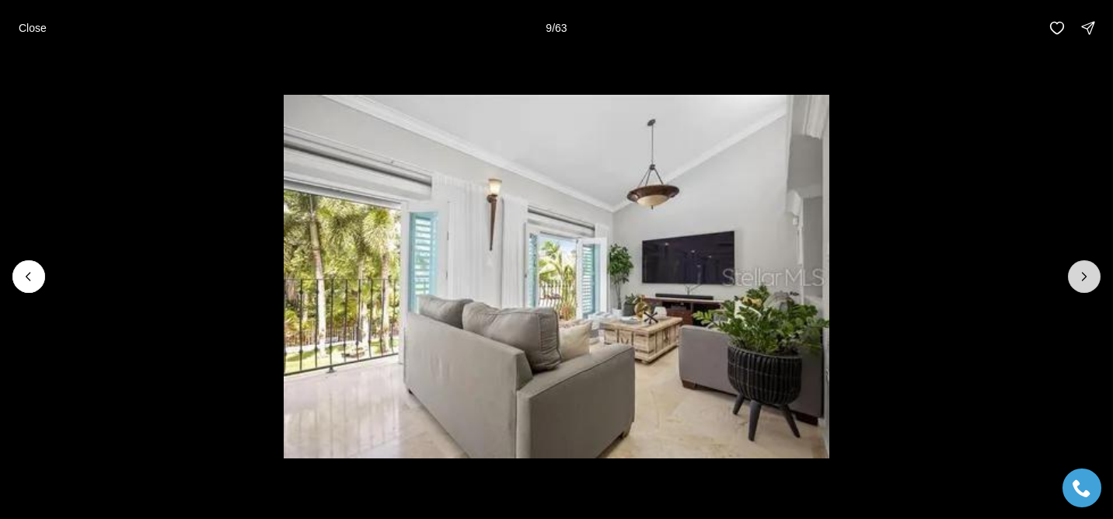
click at [1081, 278] on icon "Next slide" at bounding box center [1085, 277] width 16 height 16
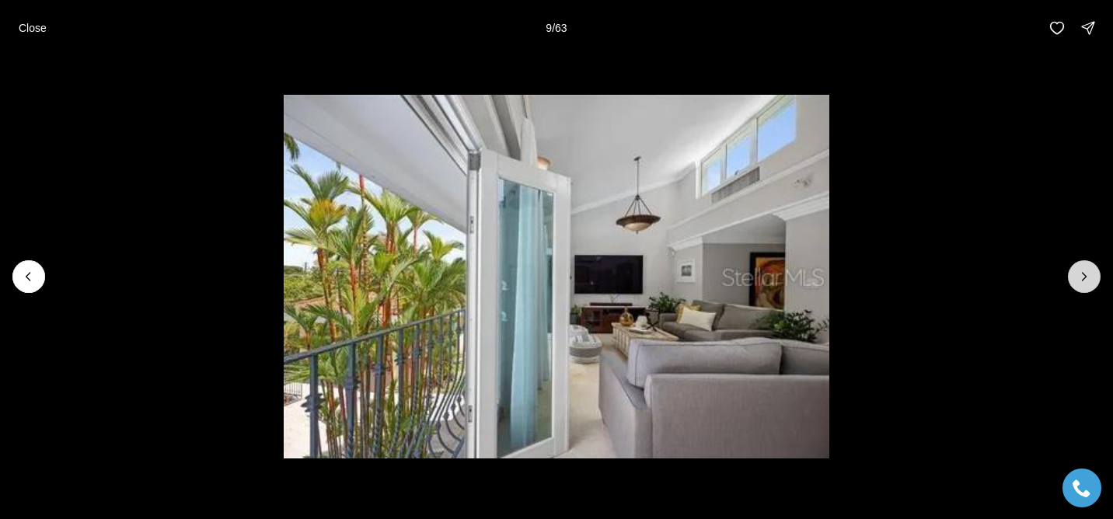
click at [1081, 278] on icon "Next slide" at bounding box center [1085, 277] width 16 height 16
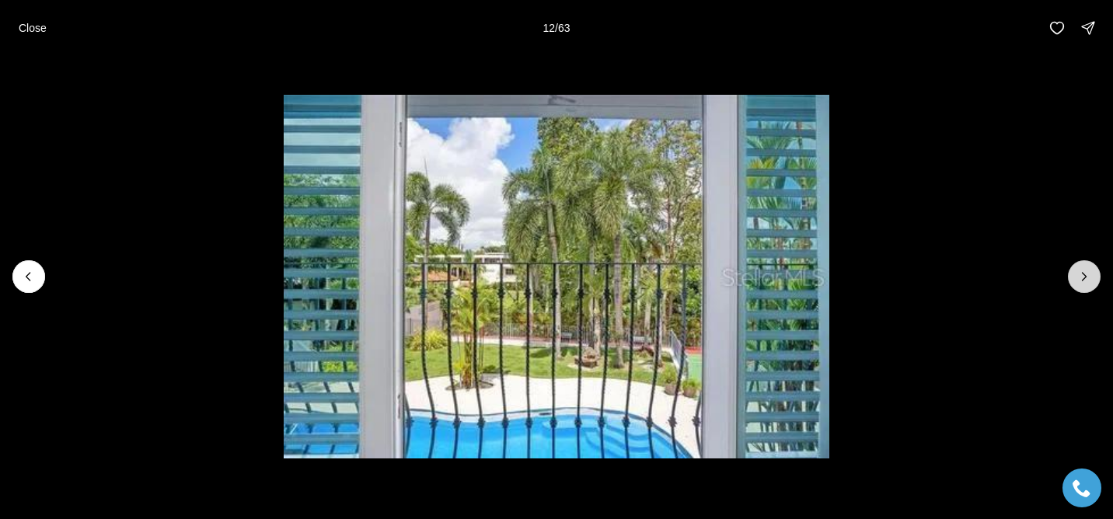
click at [1081, 278] on icon "Next slide" at bounding box center [1085, 277] width 16 height 16
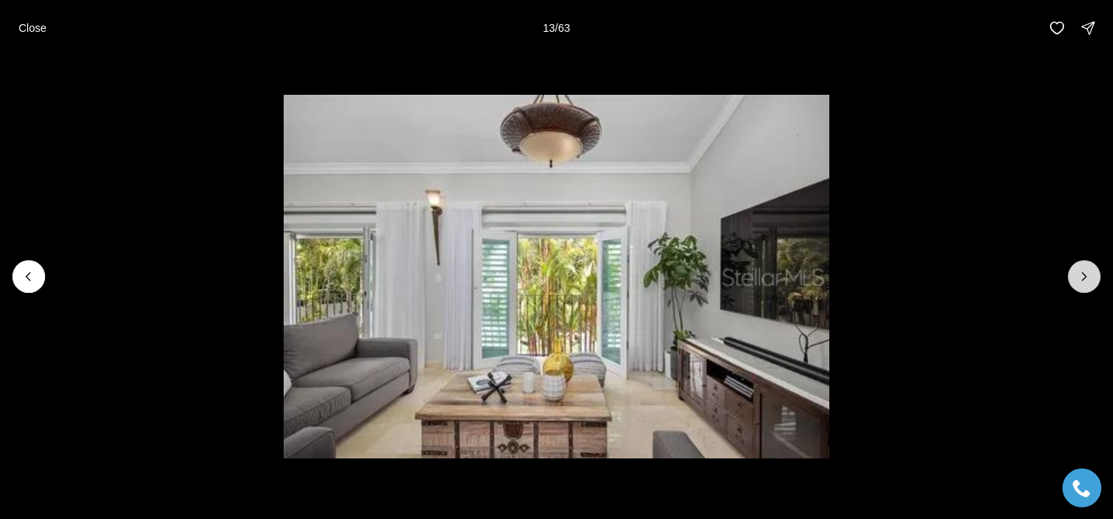
click at [1081, 278] on icon "Next slide" at bounding box center [1085, 277] width 16 height 16
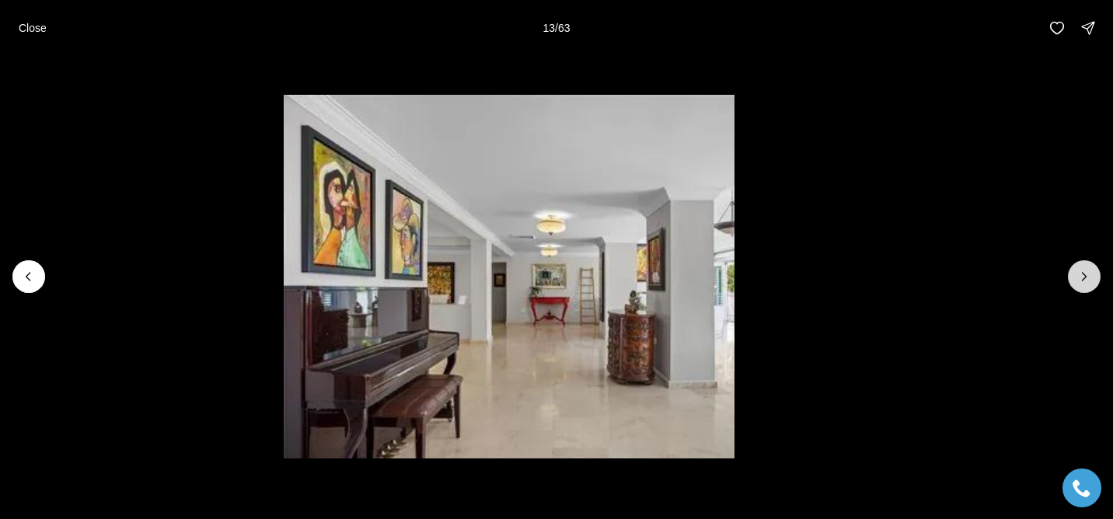
click at [1081, 278] on icon "Next slide" at bounding box center [1085, 277] width 16 height 16
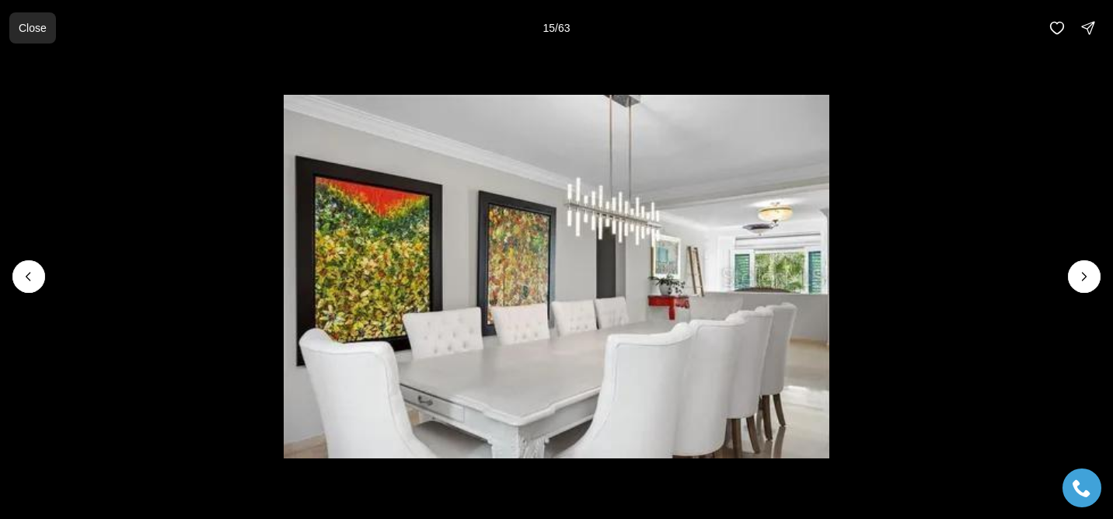
click at [47, 28] on p "Close" at bounding box center [33, 28] width 28 height 12
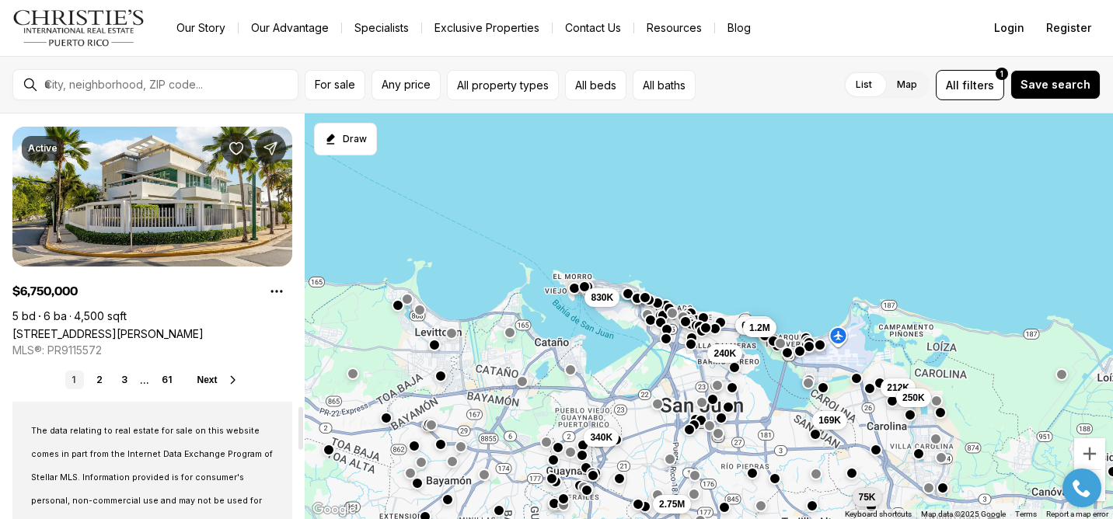
scroll to position [2763, 0]
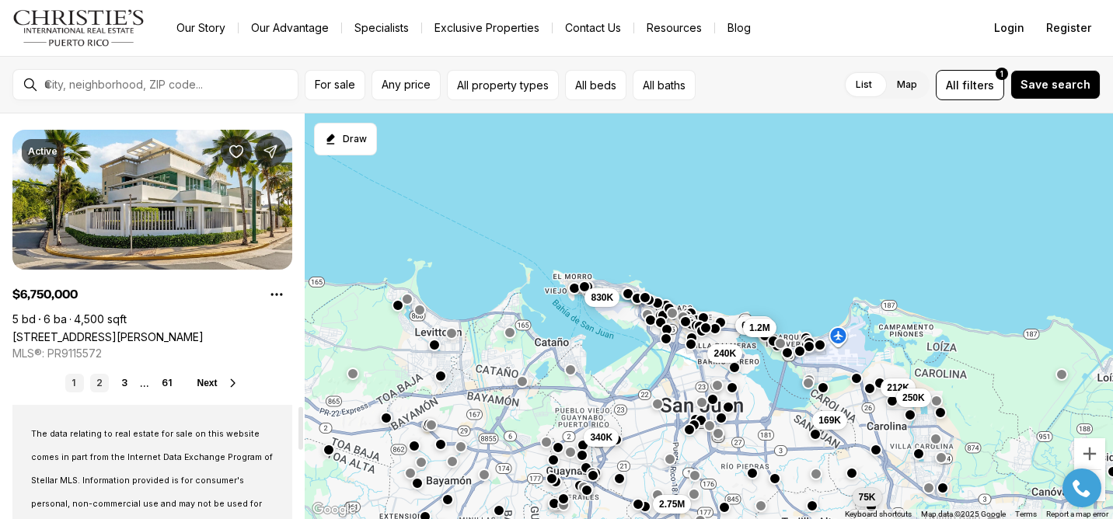
click at [96, 384] on link "2" at bounding box center [99, 383] width 19 height 19
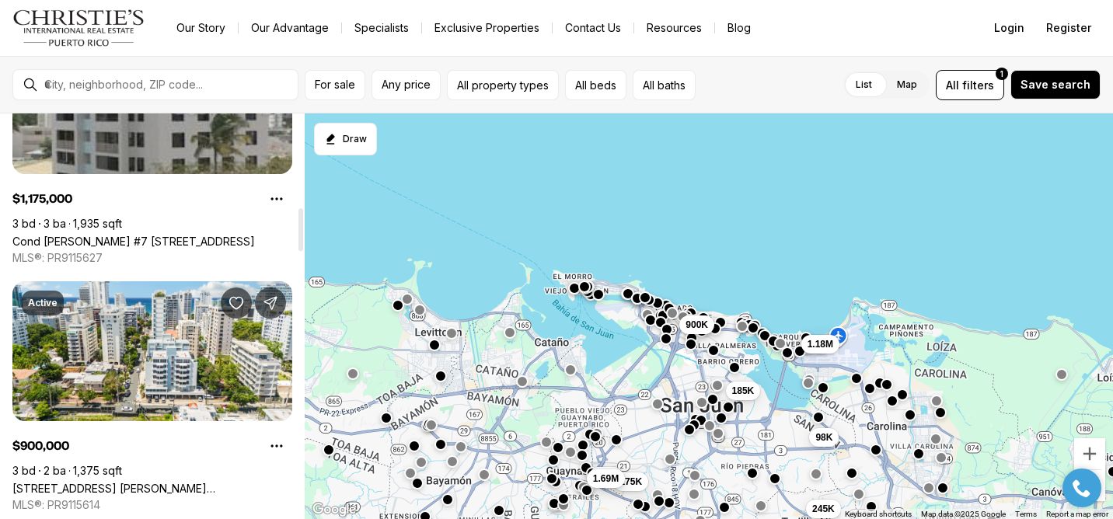
scroll to position [884, 0]
